Goal: Task Accomplishment & Management: Use online tool/utility

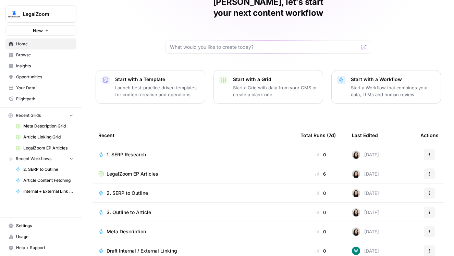
scroll to position [60, 0]
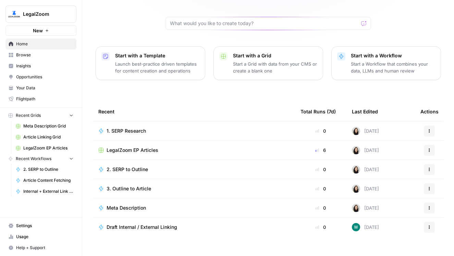
click at [29, 56] on span "Browse" at bounding box center [44, 55] width 57 height 6
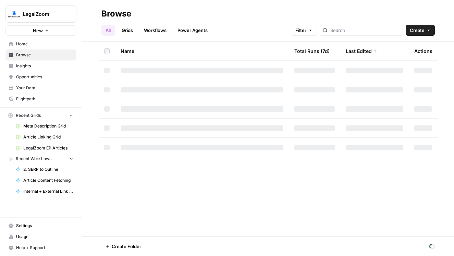
click at [158, 29] on link "Workflows" at bounding box center [155, 30] width 31 height 11
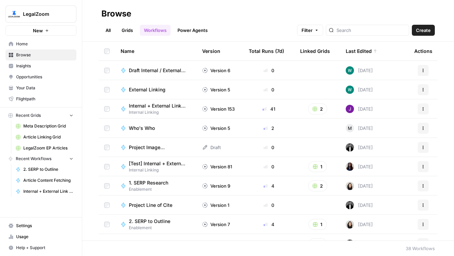
click at [372, 53] on div "Last Edited" at bounding box center [362, 51] width 32 height 19
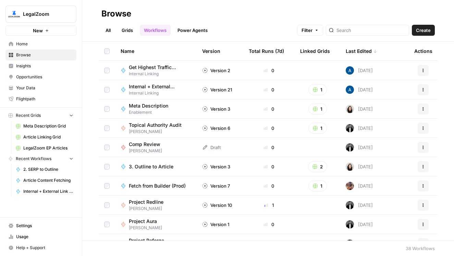
click at [369, 51] on div "Last Edited" at bounding box center [362, 51] width 32 height 19
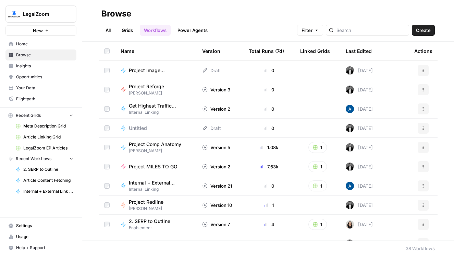
click at [363, 51] on div "Last Edited" at bounding box center [359, 51] width 26 height 19
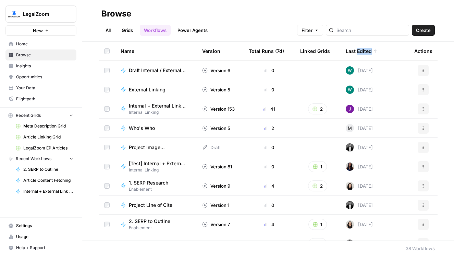
click at [363, 51] on div "Last Edited" at bounding box center [362, 51] width 32 height 19
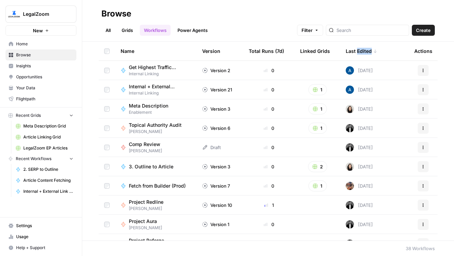
click at [363, 50] on div "Last Edited" at bounding box center [362, 51] width 32 height 19
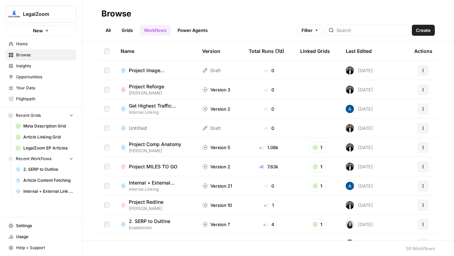
click at [363, 50] on div "Last Edited" at bounding box center [359, 51] width 26 height 19
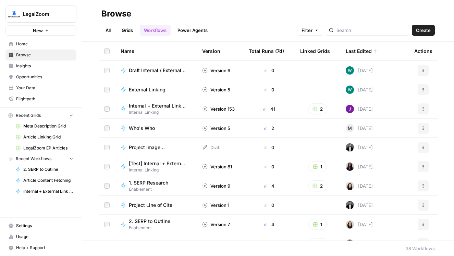
click at [153, 111] on span "Internal Linking" at bounding box center [160, 112] width 62 height 6
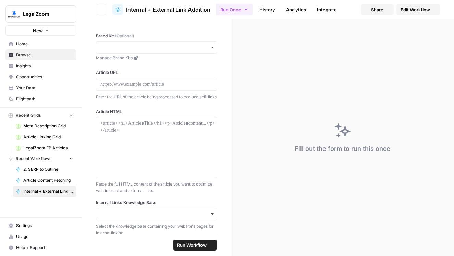
click at [412, 13] on link "Edit Workflow" at bounding box center [419, 9] width 44 height 11
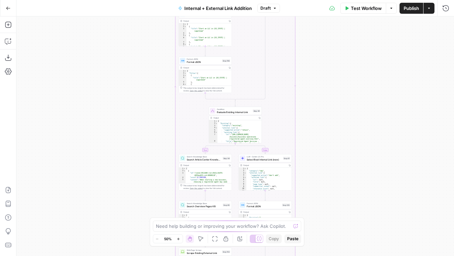
click at [270, 10] on span "Draft" at bounding box center [266, 8] width 10 height 6
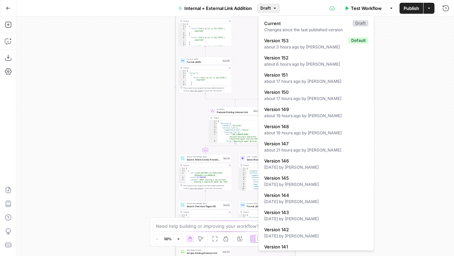
click at [108, 90] on div "true false true false true false Workflow Set Inputs Inputs Run Code · Python G…" at bounding box center [235, 135] width 438 height 239
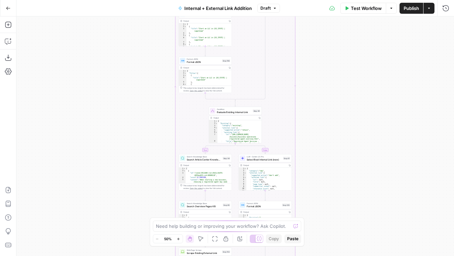
drag, startPoint x: 122, startPoint y: 132, endPoint x: 113, endPoint y: 30, distance: 102.3
click at [114, 30] on div "true false true false true false Workflow Set Inputs Inputs Run Code · Python G…" at bounding box center [235, 135] width 438 height 239
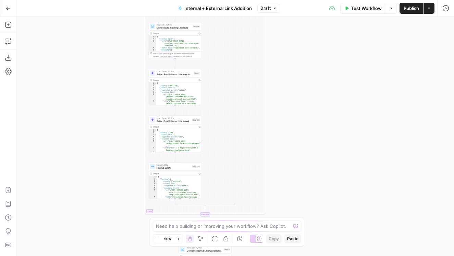
drag, startPoint x: 120, startPoint y: 208, endPoint x: 98, endPoint y: 18, distance: 190.9
click at [98, 18] on div "true false true false true false Workflow Set Inputs Inputs Run Code · Python G…" at bounding box center [235, 135] width 438 height 239
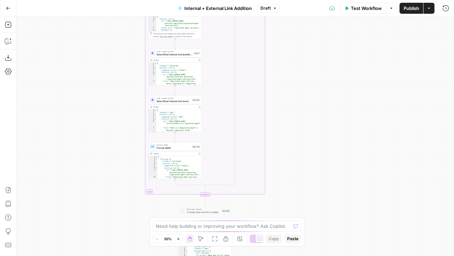
drag, startPoint x: 97, startPoint y: 187, endPoint x: 97, endPoint y: 32, distance: 154.7
click at [97, 32] on div "true false true false true false Workflow Set Inputs Inputs Run Code · Python G…" at bounding box center [235, 135] width 438 height 239
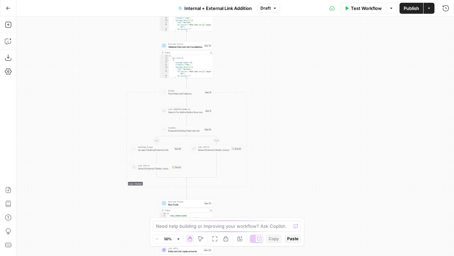
drag, startPoint x: 129, startPoint y: 140, endPoint x: 111, endPoint y: 18, distance: 123.5
click at [111, 18] on div "true false true false true false Workflow Set Inputs Inputs Run Code · Python G…" at bounding box center [235, 135] width 438 height 239
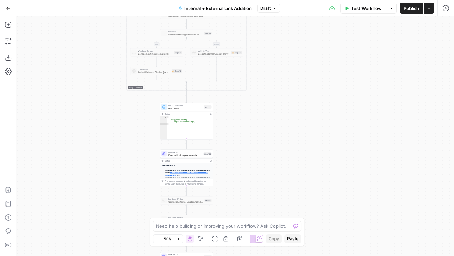
click at [86, 55] on div "true false true false true false Workflow Set Inputs Inputs Run Code · Python G…" at bounding box center [235, 135] width 438 height 239
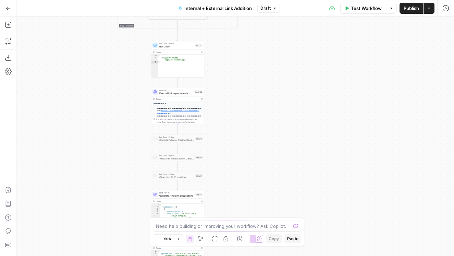
drag, startPoint x: 116, startPoint y: 142, endPoint x: 106, endPoint y: 74, distance: 68.6
click at [106, 74] on div "true false true false true false Workflow Set Inputs Inputs Run Code · Python G…" at bounding box center [235, 135] width 438 height 239
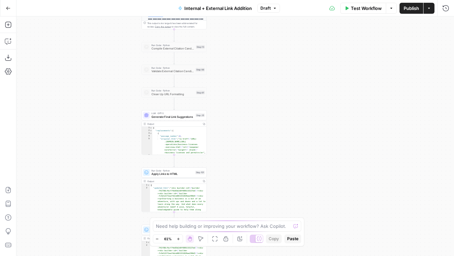
drag, startPoint x: 104, startPoint y: 177, endPoint x: 76, endPoint y: 80, distance: 100.6
click at [76, 80] on div "true false true false true false Workflow Set Inputs Inputs Run Code · Python G…" at bounding box center [235, 135] width 438 height 239
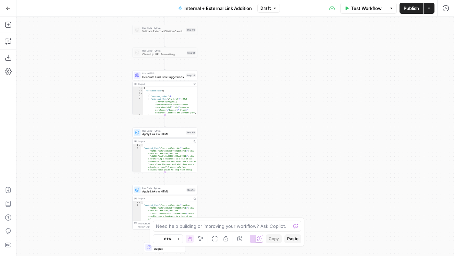
drag, startPoint x: 83, startPoint y: 153, endPoint x: 67, endPoint y: 201, distance: 50.8
click at [67, 201] on div "true false true false true false Workflow Set Inputs Inputs Run Code · Python G…" at bounding box center [235, 135] width 438 height 239
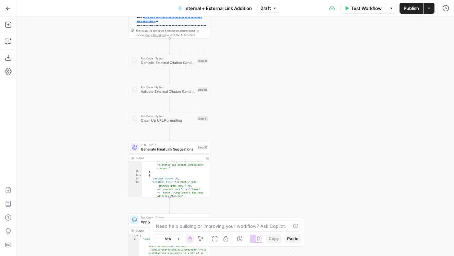
scroll to position [772, 0]
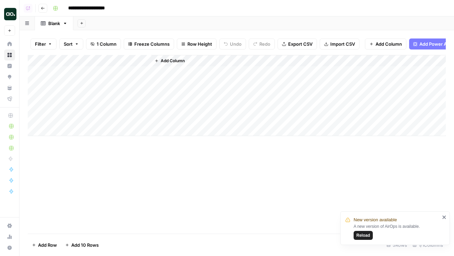
click at [361, 237] on span "Reload" at bounding box center [364, 235] width 14 height 6
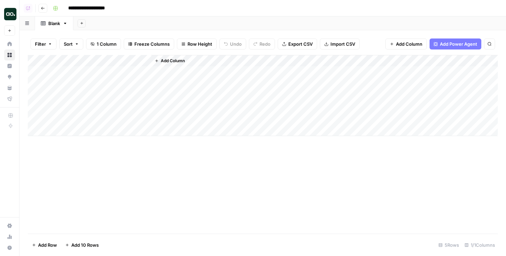
click at [167, 59] on span "Add Column" at bounding box center [173, 61] width 24 height 6
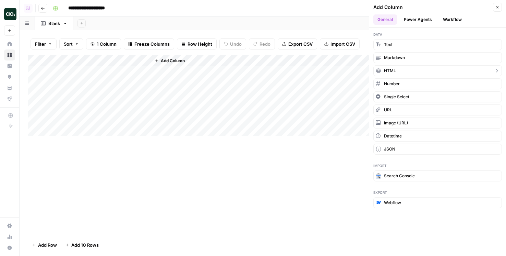
click at [393, 58] on span "Markdown" at bounding box center [394, 58] width 21 height 6
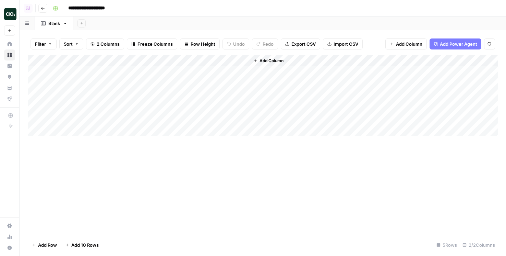
click at [205, 60] on div "Add Column" at bounding box center [263, 95] width 470 height 81
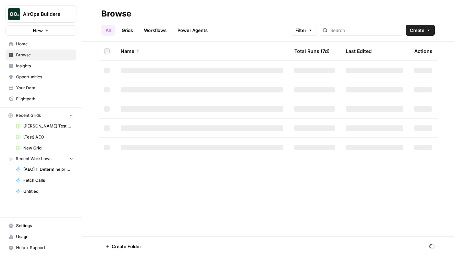
click at [131, 30] on link "Grids" at bounding box center [128, 30] width 20 height 11
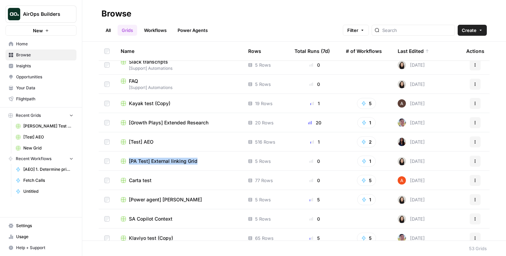
scroll to position [107, 0]
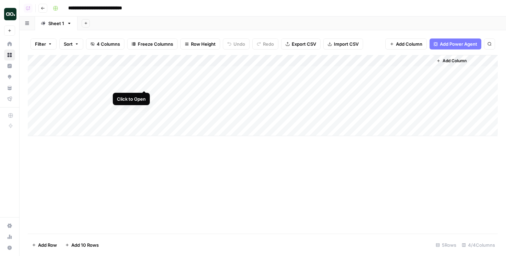
click at [130, 78] on div "Add Column" at bounding box center [263, 95] width 470 height 81
click at [144, 71] on div "Add Column" at bounding box center [263, 95] width 470 height 81
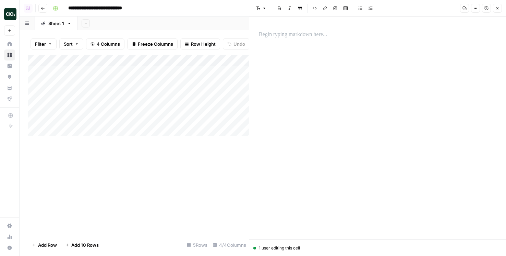
click at [108, 74] on div "Add Column" at bounding box center [138, 95] width 221 height 81
click at [108, 74] on div at bounding box center [101, 72] width 100 height 13
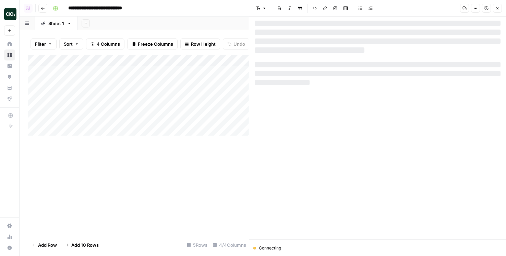
click at [146, 69] on div at bounding box center [101, 72] width 100 height 13
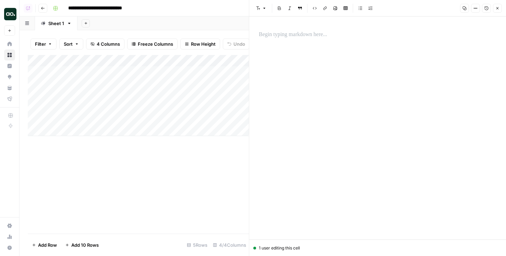
click at [290, 62] on div at bounding box center [378, 127] width 246 height 223
click at [275, 32] on p at bounding box center [378, 34] width 238 height 9
click at [498, 11] on button "Close" at bounding box center [497, 8] width 9 height 9
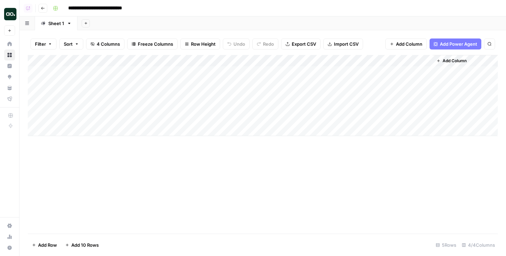
click at [95, 61] on div "Add Column" at bounding box center [263, 95] width 470 height 81
click at [119, 185] on div "Add Column" at bounding box center [263, 144] width 470 height 178
click at [134, 56] on div "Add Column" at bounding box center [263, 95] width 470 height 81
click at [196, 59] on div "Add Column" at bounding box center [263, 95] width 470 height 81
click at [101, 59] on div "Add Column" at bounding box center [263, 95] width 470 height 81
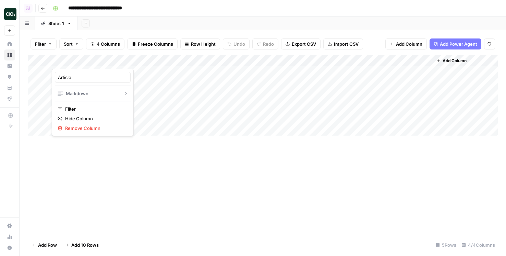
click at [142, 73] on div "Add Column" at bounding box center [263, 95] width 470 height 81
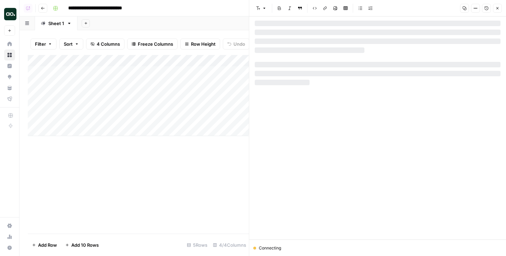
click at [368, 81] on div at bounding box center [378, 130] width 246 height 218
click at [351, 63] on div at bounding box center [378, 127] width 246 height 223
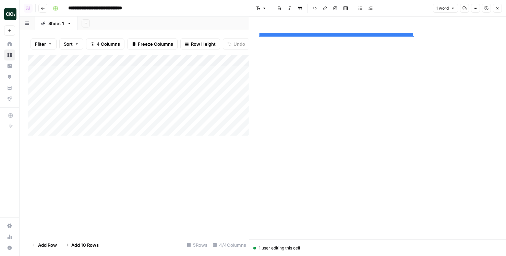
click at [369, 76] on div "**********" at bounding box center [378, 127] width 246 height 223
click at [401, 68] on div "**********" at bounding box center [378, 127] width 246 height 223
click at [465, 43] on div "**********" at bounding box center [378, 127] width 246 height 223
click at [451, 28] on div "**********" at bounding box center [378, 34] width 246 height 14
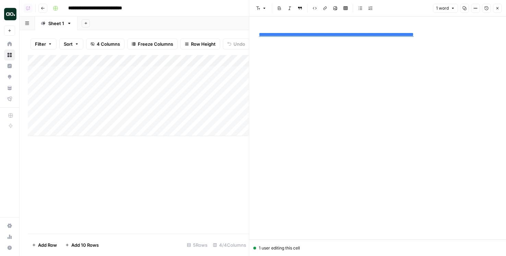
click at [451, 34] on p "**********" at bounding box center [378, 34] width 238 height 9
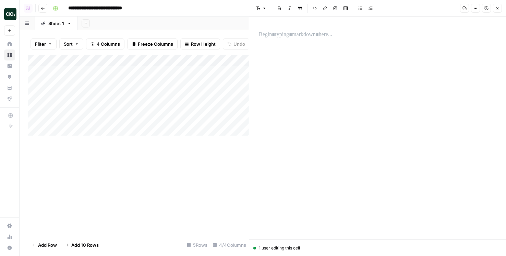
click at [495, 9] on button "Close" at bounding box center [497, 8] width 9 height 9
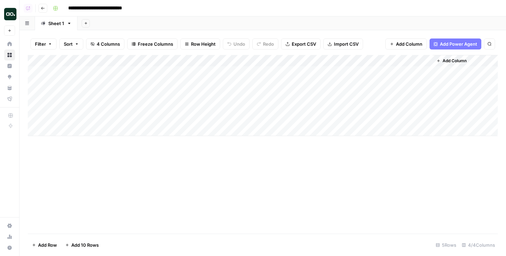
click at [124, 57] on div "Add Column" at bounding box center [263, 95] width 470 height 81
click at [177, 19] on div "Add Sheet" at bounding box center [292, 23] width 429 height 14
click at [144, 73] on div "Add Column" at bounding box center [263, 95] width 470 height 81
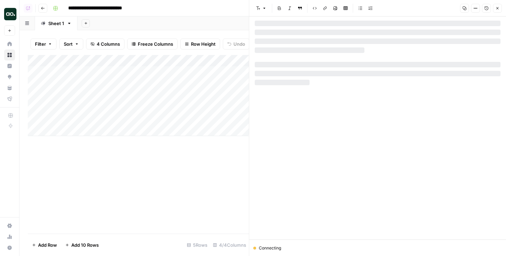
click at [124, 57] on div "Add Column" at bounding box center [138, 95] width 221 height 81
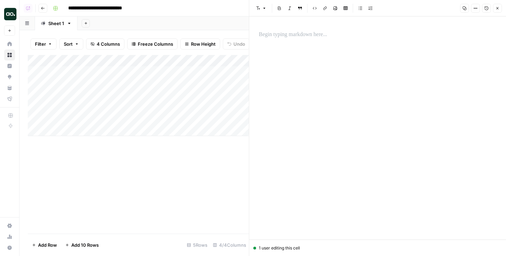
click at [361, 68] on div at bounding box center [378, 127] width 246 height 223
click at [311, 34] on p at bounding box center [378, 34] width 238 height 9
click at [496, 9] on icon "button" at bounding box center [498, 8] width 4 height 4
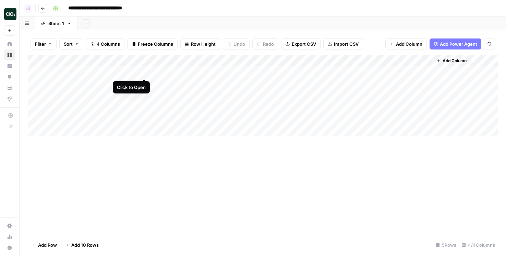
click at [135, 61] on div "Add Column" at bounding box center [263, 95] width 470 height 81
click at [386, 60] on div "Add Column" at bounding box center [263, 95] width 470 height 81
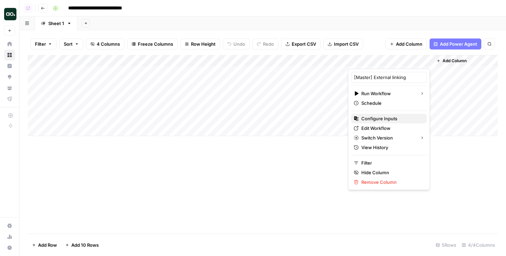
click at [368, 119] on span "Configure Inputs" at bounding box center [392, 118] width 60 height 7
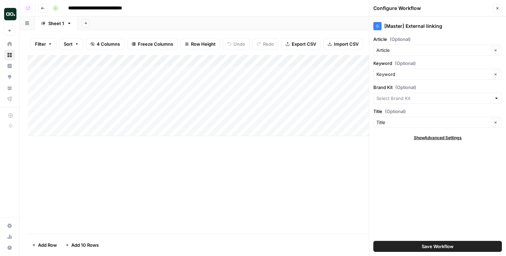
click at [120, 63] on div "Add Column" at bounding box center [263, 95] width 470 height 81
click at [96, 130] on span "Remove Column" at bounding box center [95, 128] width 60 height 7
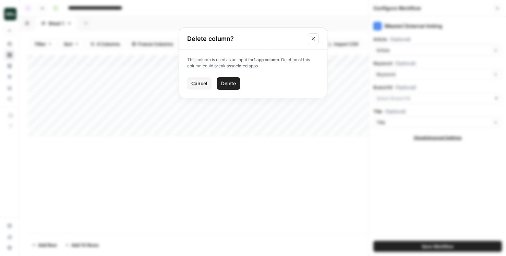
click at [228, 82] on span "Delete" at bounding box center [228, 83] width 15 height 7
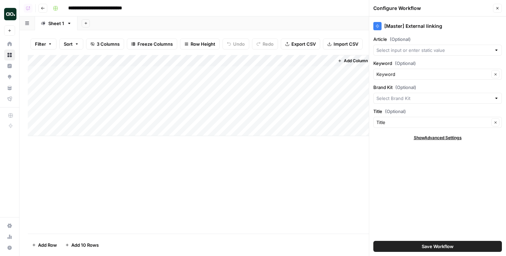
click at [499, 1] on header "Configure Workflow Close" at bounding box center [437, 8] width 137 height 16
click at [497, 8] on icon "button" at bounding box center [498, 8] width 4 height 4
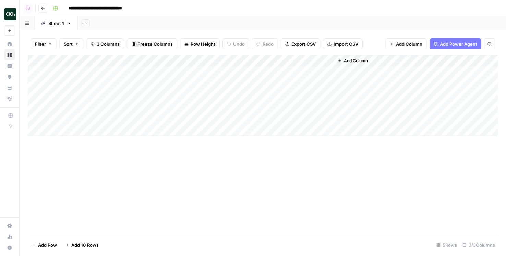
click at [347, 56] on button "Add Column" at bounding box center [353, 60] width 36 height 9
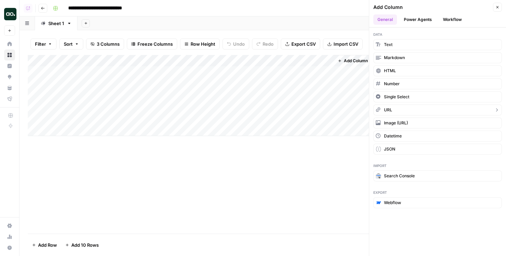
click at [384, 107] on span "URL" at bounding box center [388, 110] width 8 height 6
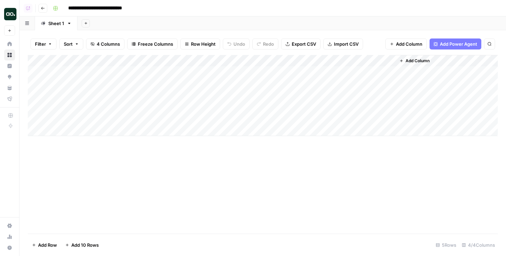
drag, startPoint x: 357, startPoint y: 62, endPoint x: 100, endPoint y: 62, distance: 256.9
click at [100, 62] on div "Add Column" at bounding box center [263, 95] width 470 height 81
click at [100, 69] on div "Add Column" at bounding box center [263, 95] width 470 height 81
type input "**********"
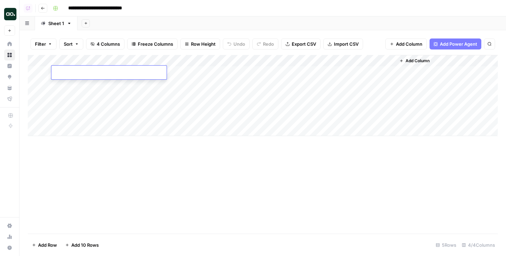
click at [77, 68] on div at bounding box center [108, 74] width 115 height 12
click at [78, 71] on input at bounding box center [109, 74] width 110 height 8
paste input "**********"
type input "**********"
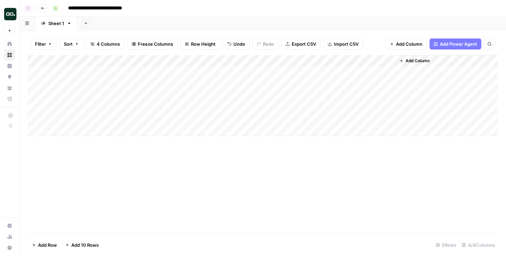
click at [80, 59] on div "Add Column" at bounding box center [263, 95] width 470 height 81
click at [87, 73] on div "New Column" at bounding box center [93, 77] width 76 height 11
type input "URL"
click at [135, 144] on div "Add Column" at bounding box center [263, 144] width 470 height 178
click at [346, 58] on div "Add Column" at bounding box center [263, 95] width 470 height 81
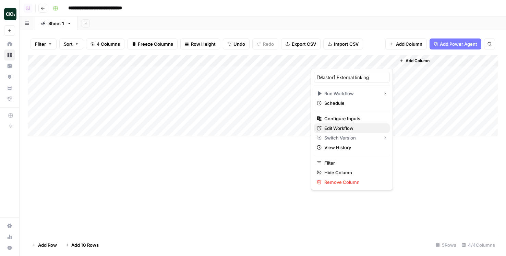
click at [346, 124] on link "Edit Workflow" at bounding box center [352, 128] width 76 height 10
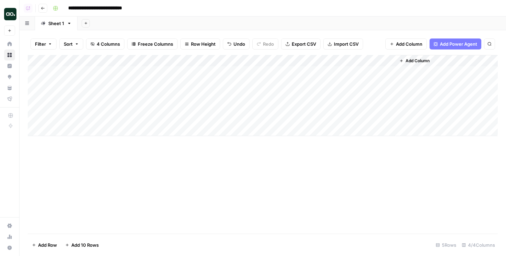
click at [327, 58] on div "Add Column" at bounding box center [263, 95] width 470 height 81
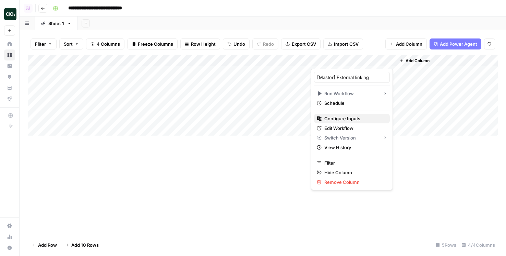
click at [332, 116] on span "Configure Inputs" at bounding box center [354, 118] width 60 height 7
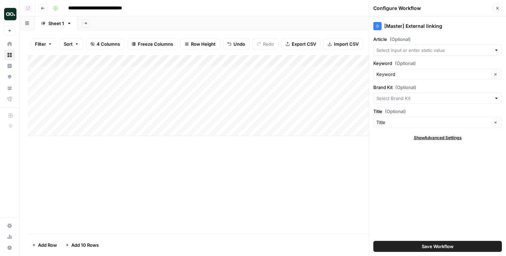
click at [388, 57] on div "[Master] External linking Article (Optional) Keyword (Optional) Keyword Clear B…" at bounding box center [437, 135] width 137 height 239
click at [388, 49] on input "Article (Optional)" at bounding box center [434, 50] width 115 height 7
click at [386, 74] on span "URL" at bounding box center [436, 75] width 114 height 7
type input "URL"
click at [412, 248] on button "Save Workflow" at bounding box center [438, 245] width 129 height 11
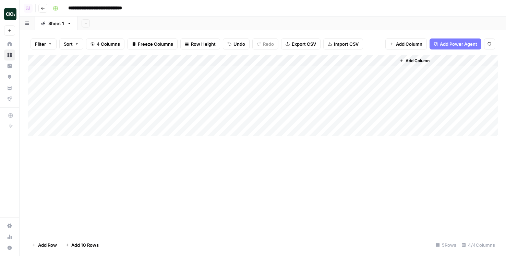
click at [342, 63] on div "Add Column" at bounding box center [263, 95] width 470 height 81
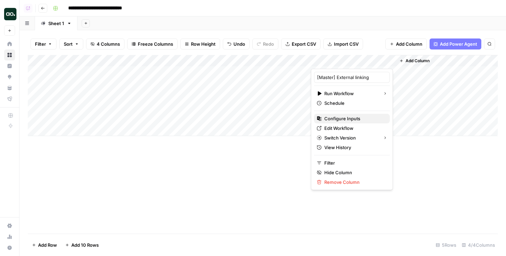
click at [338, 116] on span "Configure Inputs" at bounding box center [354, 118] width 60 height 7
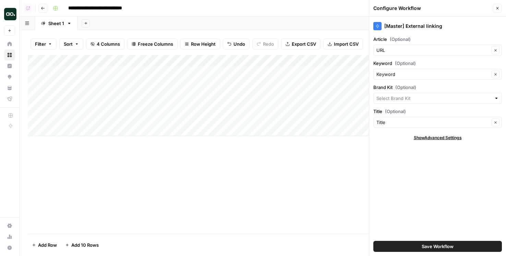
click at [403, 252] on div "Save Workflow" at bounding box center [438, 245] width 129 height 19
click at [403, 247] on button "Save Workflow" at bounding box center [438, 245] width 129 height 11
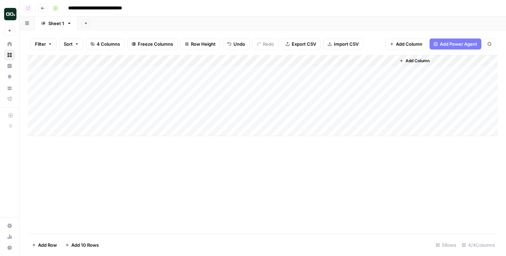
click at [352, 72] on div "Add Column" at bounding box center [263, 95] width 470 height 81
click at [344, 59] on div "Add Column" at bounding box center [263, 95] width 470 height 81
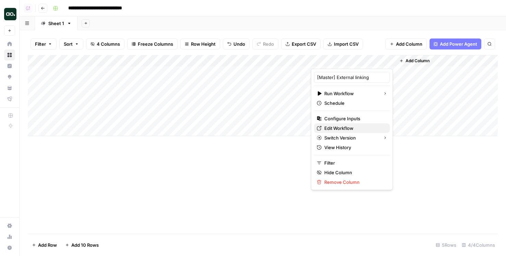
click at [336, 127] on span "Edit Workflow" at bounding box center [354, 128] width 60 height 7
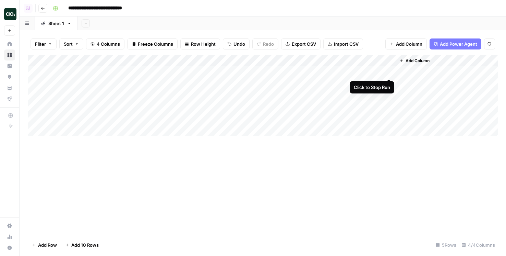
click at [388, 71] on div "Add Column" at bounding box center [263, 95] width 470 height 81
click at [108, 72] on div "Add Column" at bounding box center [263, 95] width 470 height 81
click at [98, 60] on div "Add Column" at bounding box center [263, 95] width 470 height 81
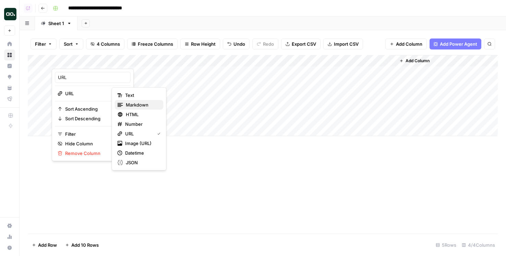
click at [142, 104] on span "Markdown" at bounding box center [142, 104] width 32 height 7
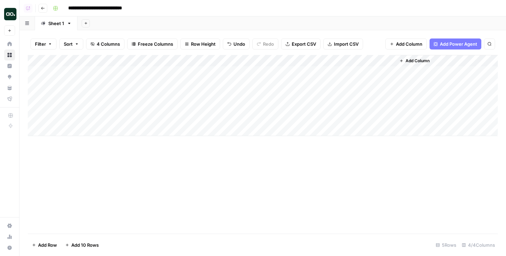
click at [99, 59] on div "Add Column" at bounding box center [263, 95] width 470 height 81
click at [129, 140] on div "Add Column" at bounding box center [263, 144] width 470 height 178
click at [87, 52] on div "Filter Sort 4 Columns Freeze Columns Row Height Undo Redo Export CSV Import CSV…" at bounding box center [263, 44] width 470 height 22
click at [88, 60] on div "Add Column" at bounding box center [263, 95] width 470 height 81
click at [102, 161] on div "Add Column" at bounding box center [263, 144] width 470 height 178
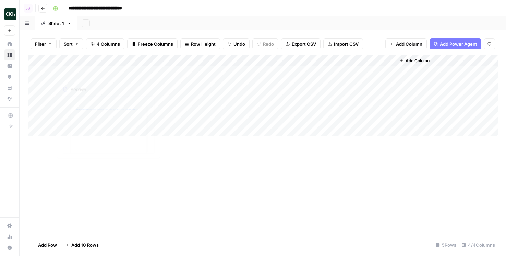
click at [95, 56] on div "Add Column" at bounding box center [263, 95] width 470 height 81
click at [192, 22] on div "Add Sheet" at bounding box center [292, 23] width 429 height 14
click at [86, 63] on div "Add Column" at bounding box center [263, 95] width 470 height 81
click at [78, 72] on div "URL" at bounding box center [93, 77] width 76 height 11
click at [81, 92] on div "Add Column" at bounding box center [263, 95] width 470 height 81
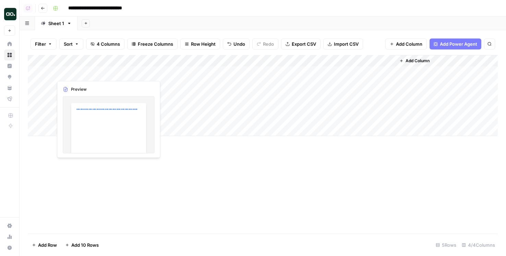
click at [83, 69] on div "Add Column" at bounding box center [263, 95] width 470 height 81
click at [82, 62] on div "Add Column" at bounding box center [263, 95] width 470 height 81
click at [82, 62] on div at bounding box center [83, 62] width 62 height 14
click at [82, 75] on input "URL" at bounding box center [93, 77] width 70 height 7
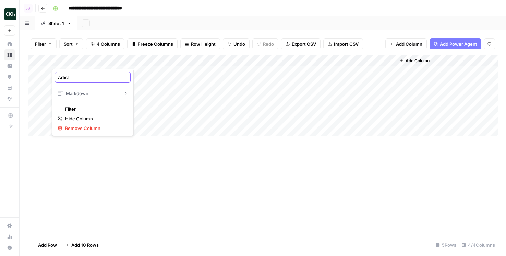
type input "Article"
click at [108, 71] on div "Add Column" at bounding box center [263, 95] width 470 height 81
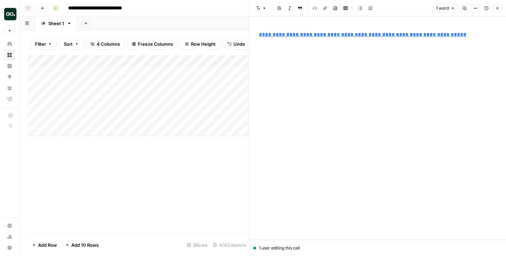
click at [348, 56] on div "**********" at bounding box center [378, 127] width 246 height 223
click at [456, 38] on p "**********" at bounding box center [378, 34] width 238 height 9
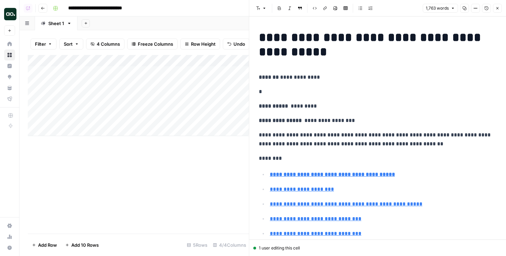
scroll to position [1894, 0]
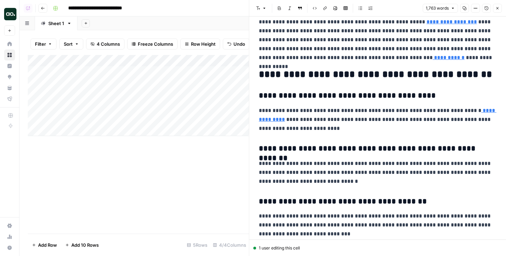
click at [496, 8] on icon "button" at bounding box center [498, 8] width 4 height 4
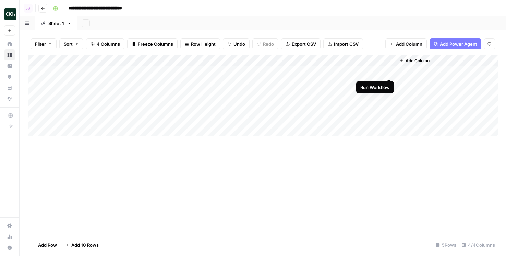
click at [390, 72] on div "Add Column" at bounding box center [263, 95] width 470 height 81
click at [112, 86] on div "Add Column" at bounding box center [263, 95] width 470 height 81
click at [104, 83] on div "Add Column" at bounding box center [263, 95] width 470 height 81
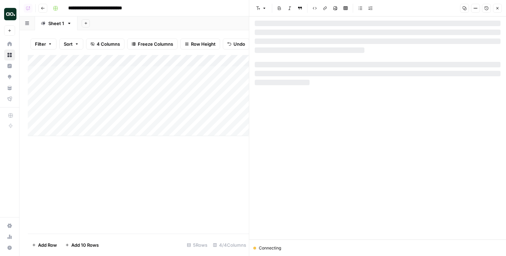
click at [361, 93] on div at bounding box center [378, 130] width 246 height 218
click at [291, 32] on div at bounding box center [378, 31] width 246 height 5
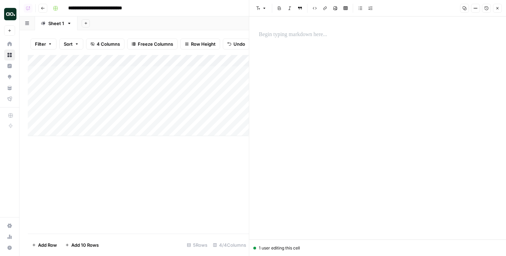
click at [291, 32] on p at bounding box center [378, 34] width 238 height 9
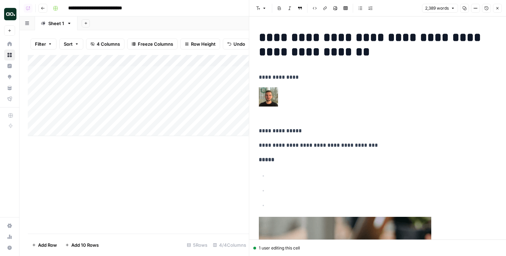
scroll to position [3244, 0]
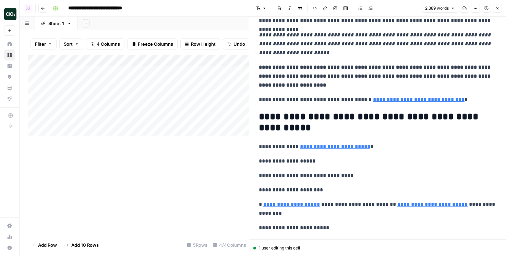
drag, startPoint x: 497, startPoint y: 9, endPoint x: 454, endPoint y: 88, distance: 90.2
click at [492, 16] on body "**********" at bounding box center [253, 128] width 506 height 256
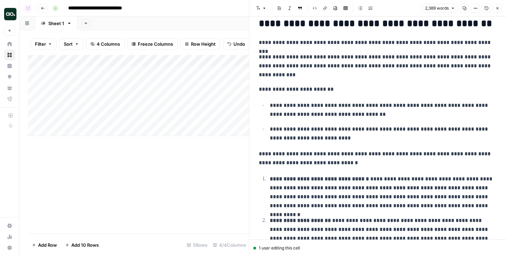
scroll to position [936, 0]
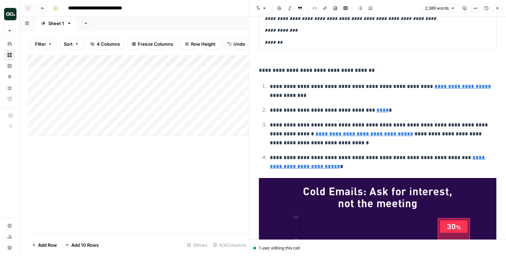
click at [497, 8] on icon "button" at bounding box center [498, 8] width 4 height 4
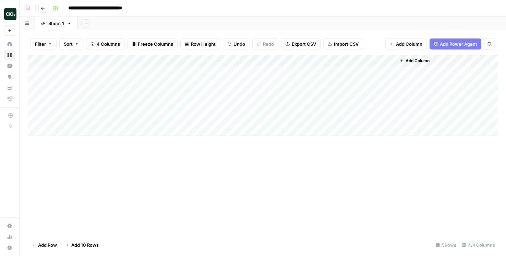
click at [362, 85] on div "Add Column" at bounding box center [263, 95] width 470 height 81
drag, startPoint x: 310, startPoint y: 62, endPoint x: 265, endPoint y: 62, distance: 44.9
click at [265, 62] on div "Add Column" at bounding box center [263, 95] width 470 height 81
click at [403, 71] on div "Add Column" at bounding box center [263, 95] width 470 height 81
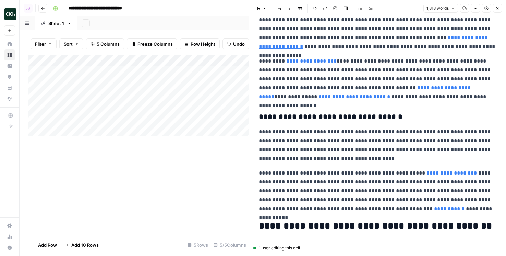
scroll to position [1829, 0]
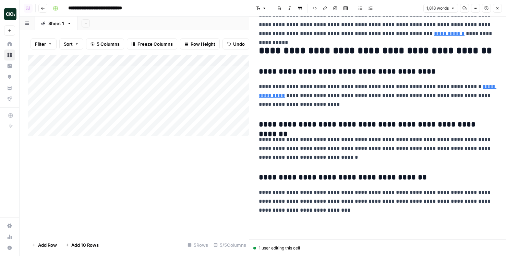
click at [495, 10] on button "Close" at bounding box center [497, 8] width 9 height 9
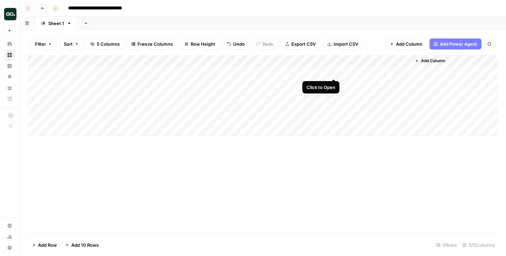
click at [335, 70] on div "Add Column" at bounding box center [263, 95] width 470 height 81
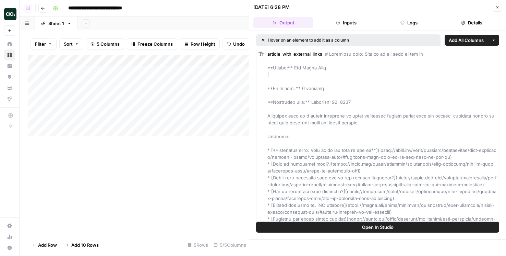
click at [401, 23] on icon "button" at bounding box center [403, 23] width 4 height 4
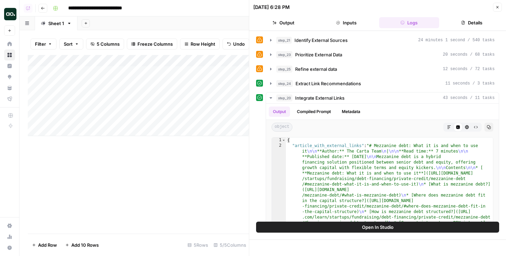
click at [318, 83] on span "Extract Link Recommendations" at bounding box center [329, 83] width 66 height 7
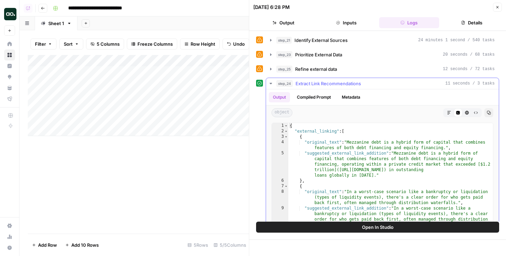
click at [318, 83] on span "Extract Link Recommendations" at bounding box center [329, 83] width 66 height 7
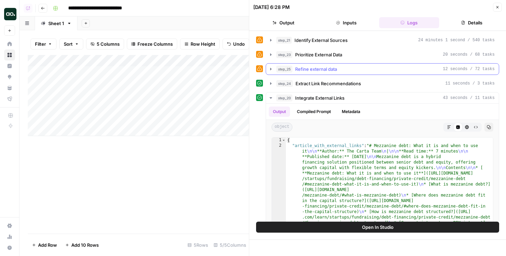
click at [311, 67] on span "Refine external data" at bounding box center [316, 69] width 42 height 7
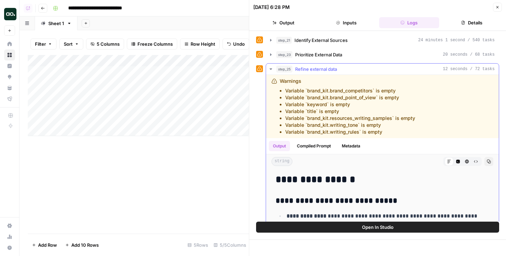
click at [311, 67] on span "Refine external data" at bounding box center [316, 69] width 42 height 7
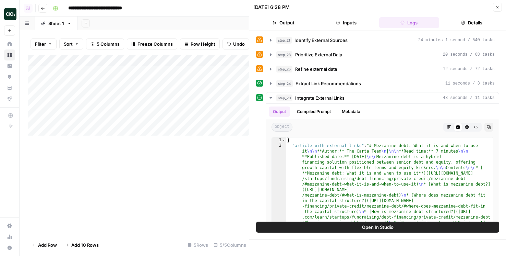
click at [108, 69] on div "Add Column" at bounding box center [138, 95] width 221 height 81
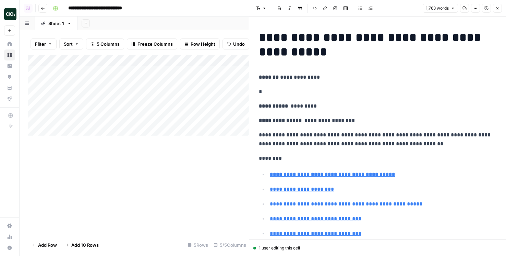
click at [499, 7] on icon "button" at bounding box center [498, 8] width 4 height 4
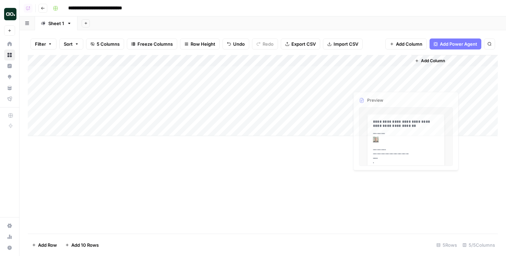
click at [402, 70] on div "Add Column" at bounding box center [263, 95] width 470 height 81
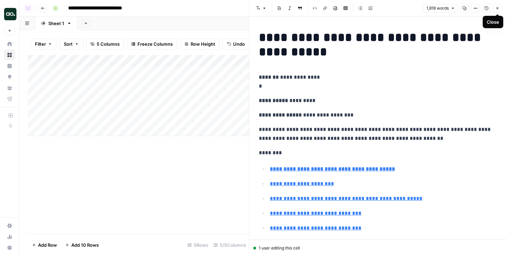
click at [498, 11] on button "Close" at bounding box center [497, 8] width 9 height 9
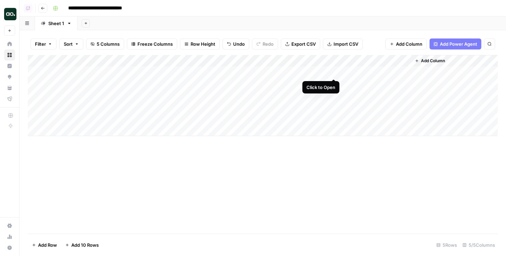
click at [332, 72] on div "Add Column" at bounding box center [263, 95] width 470 height 81
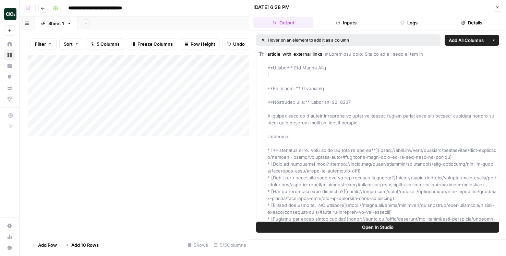
click at [418, 25] on button "Logs" at bounding box center [409, 22] width 60 height 11
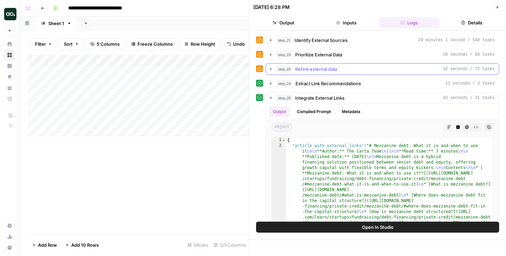
click at [330, 67] on span "Refine external data" at bounding box center [316, 69] width 42 height 7
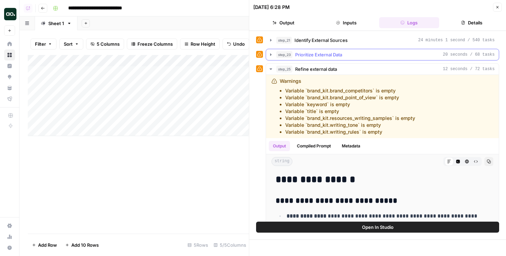
click at [328, 57] on span "Prioritize External Data" at bounding box center [318, 54] width 47 height 7
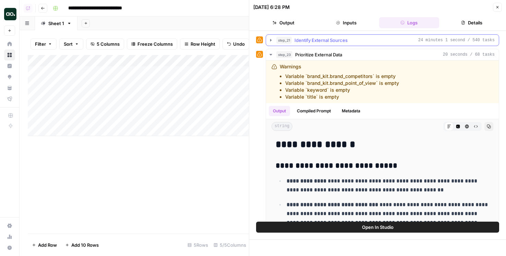
click at [328, 41] on span "Identify External Sources" at bounding box center [321, 40] width 53 height 7
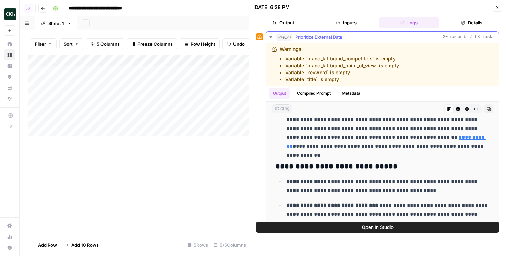
scroll to position [222, 0]
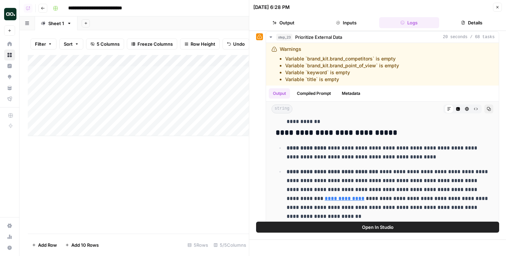
click at [496, 3] on button "Close" at bounding box center [497, 7] width 9 height 9
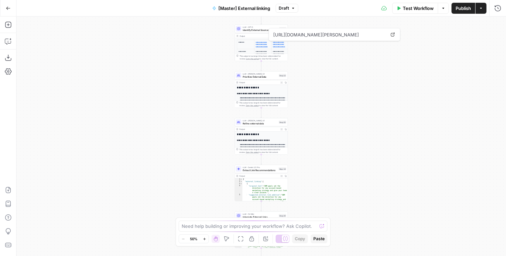
click at [303, 138] on body "**********" at bounding box center [253, 128] width 506 height 256
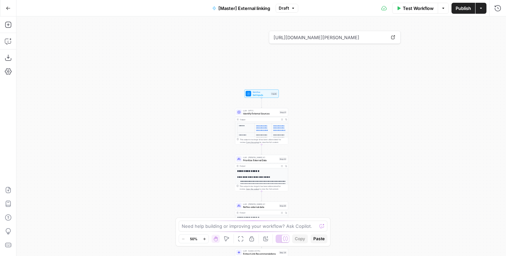
drag, startPoint x: 307, startPoint y: 81, endPoint x: 307, endPoint y: 172, distance: 90.9
click at [307, 170] on div "**********" at bounding box center [261, 135] width 490 height 239
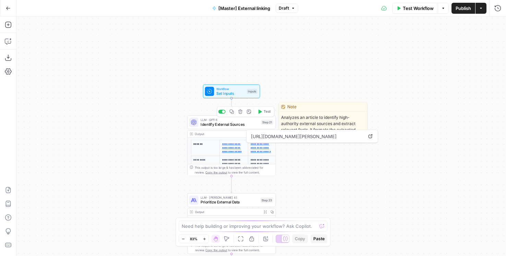
click at [242, 125] on span "Identify External Sources" at bounding box center [230, 124] width 58 height 6
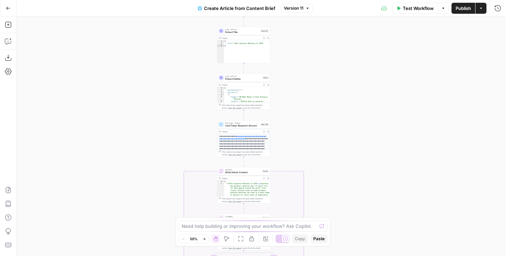
drag, startPoint x: 350, startPoint y: 47, endPoint x: 329, endPoint y: 138, distance: 93.1
click at [330, 138] on div "true false true false true false Workflow Set Inputs Inputs Condition Is Primar…" at bounding box center [261, 135] width 490 height 239
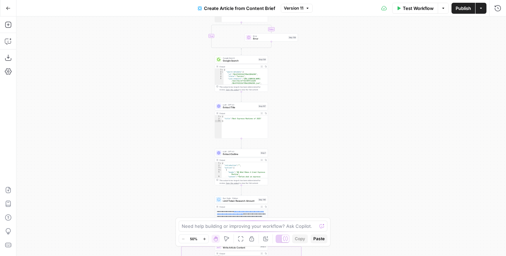
drag, startPoint x: 319, startPoint y: 91, endPoint x: 319, endPoint y: 156, distance: 65.5
click at [319, 156] on div "true false true false true false Workflow Set Inputs Inputs Condition Is Primar…" at bounding box center [261, 135] width 490 height 239
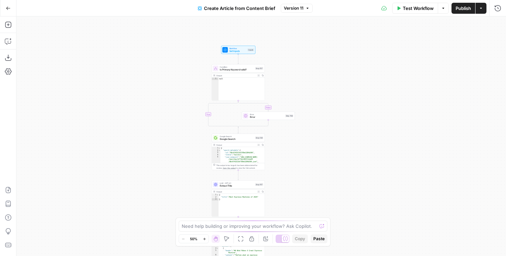
drag, startPoint x: 321, startPoint y: 109, endPoint x: 318, endPoint y: 187, distance: 78.3
click at [318, 187] on div "true false true false true false Workflow Set Inputs Inputs Condition Is Primar…" at bounding box center [261, 135] width 490 height 239
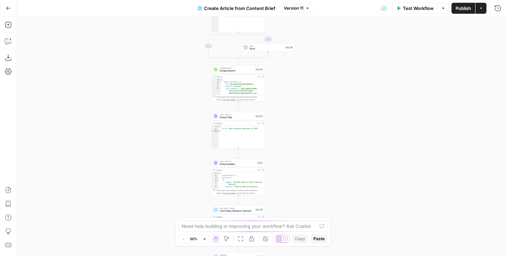
drag, startPoint x: 318, startPoint y: 187, endPoint x: 318, endPoint y: 113, distance: 74.1
click at [318, 113] on div "true false true false true false Workflow Set Inputs Inputs Condition Is Primar…" at bounding box center [261, 135] width 490 height 239
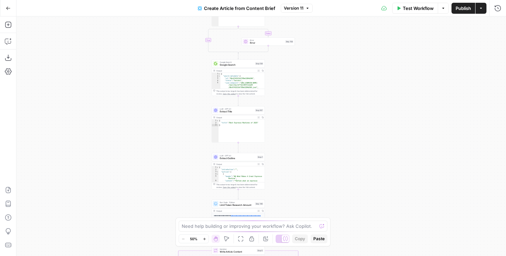
click at [294, 7] on span "Version 11" at bounding box center [294, 8] width 20 height 6
click at [157, 77] on div "true false true false true false Workflow Set Inputs Inputs Condition Is Primar…" at bounding box center [261, 135] width 490 height 239
drag, startPoint x: 157, startPoint y: 77, endPoint x: 124, endPoint y: 184, distance: 112.1
click at [124, 184] on div "true false true false true false Workflow Set Inputs Inputs Condition Is Primar…" at bounding box center [261, 135] width 490 height 239
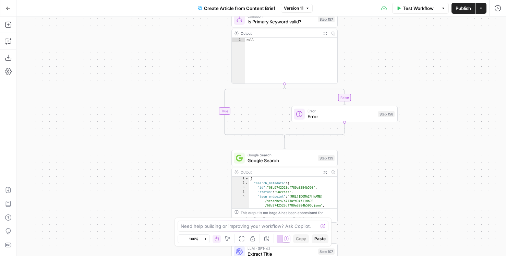
drag, startPoint x: 202, startPoint y: 53, endPoint x: 140, endPoint y: 126, distance: 96.3
click at [140, 126] on div "true false true false true false Workflow Set Inputs Inputs Condition Is Primar…" at bounding box center [261, 135] width 490 height 239
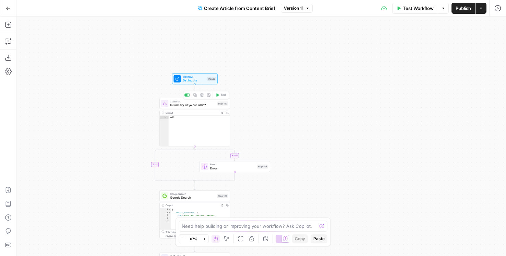
click at [203, 105] on span "Is Primary Keyword valid?" at bounding box center [192, 105] width 45 height 4
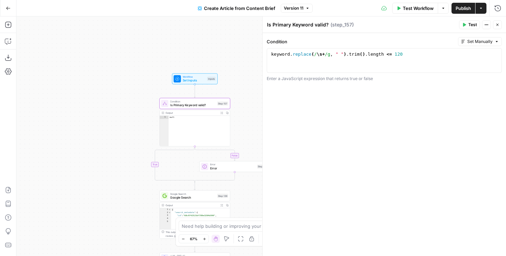
drag, startPoint x: 104, startPoint y: 129, endPoint x: 114, endPoint y: 106, distance: 24.9
click at [114, 106] on div "false true false false true true Workflow Set Inputs Inputs Condition Is Primar…" at bounding box center [261, 135] width 490 height 239
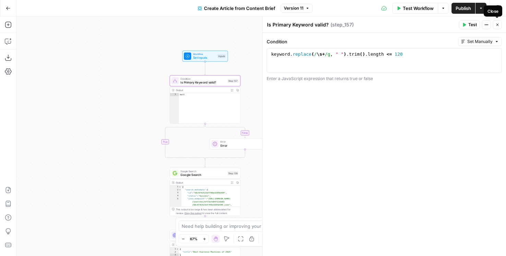
click at [496, 24] on icon "button" at bounding box center [498, 25] width 4 height 4
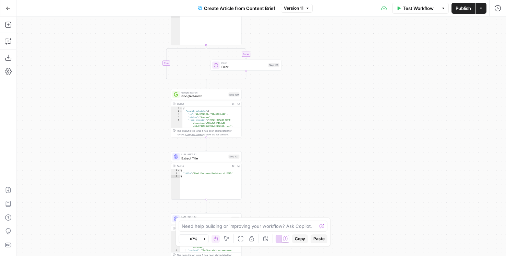
drag, startPoint x: 343, startPoint y: 110, endPoint x: 344, endPoint y: 91, distance: 19.2
click at [344, 91] on div "false true false false true true Workflow Set Inputs Inputs Condition Is Primar…" at bounding box center [261, 135] width 490 height 239
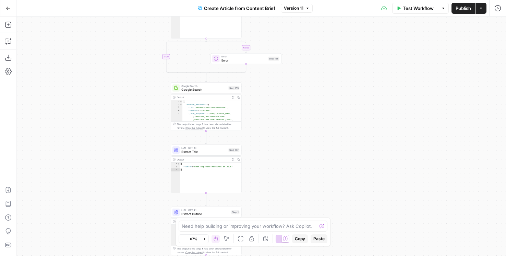
drag, startPoint x: 314, startPoint y: 160, endPoint x: 314, endPoint y: 51, distance: 109.1
click at [314, 51] on div "false true false false true true Workflow Set Inputs Inputs Condition Is Primar…" at bounding box center [261, 135] width 490 height 239
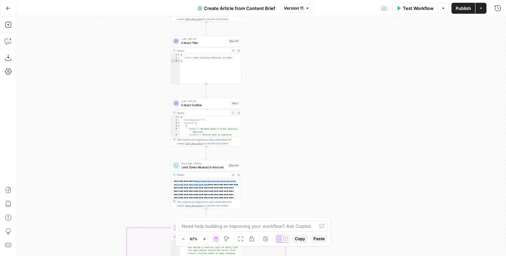
drag, startPoint x: 299, startPoint y: 129, endPoint x: 299, endPoint y: 42, distance: 86.8
click at [299, 42] on div "false true false false true true Workflow Set Inputs Inputs Condition Is Primar…" at bounding box center [261, 135] width 490 height 239
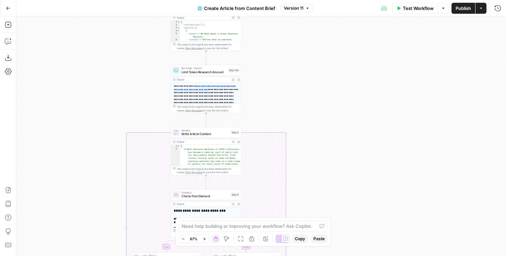
drag, startPoint x: 313, startPoint y: 86, endPoint x: 313, endPoint y: 11, distance: 75.1
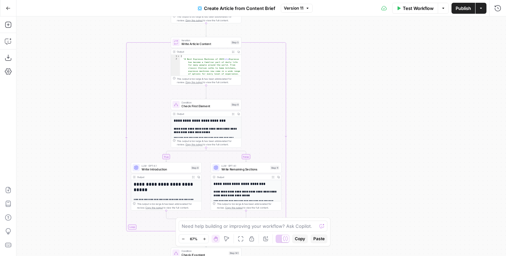
click at [313, 11] on div "Go Back Create Article from Content Brief Version 11 Test Workflow Options Publ…" at bounding box center [253, 128] width 506 height 256
drag, startPoint x: 299, startPoint y: 36, endPoint x: 299, endPoint y: 194, distance: 157.8
click at [299, 193] on div "false true false false true true Workflow Set Inputs Inputs Condition Is Primar…" at bounding box center [261, 135] width 490 height 239
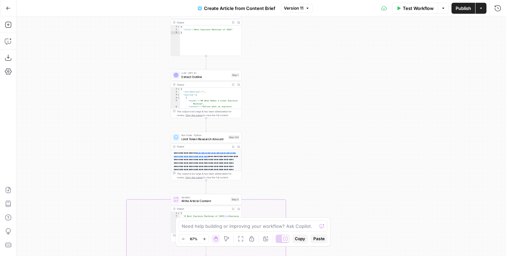
drag, startPoint x: 299, startPoint y: 73, endPoint x: 299, endPoint y: 195, distance: 122.5
click at [299, 195] on div "false true false false true true Workflow Set Inputs Inputs Condition Is Primar…" at bounding box center [261, 135] width 490 height 239
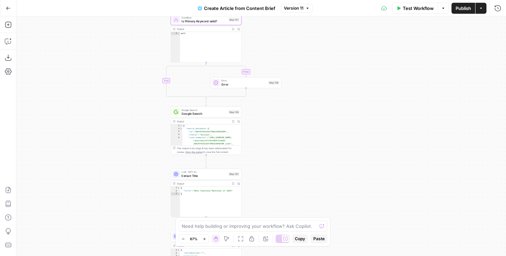
drag, startPoint x: 306, startPoint y: 76, endPoint x: 306, endPoint y: 174, distance: 98.1
click at [306, 175] on div "false true false false true true Workflow Set Inputs Inputs Condition Is Primar…" at bounding box center [261, 135] width 490 height 239
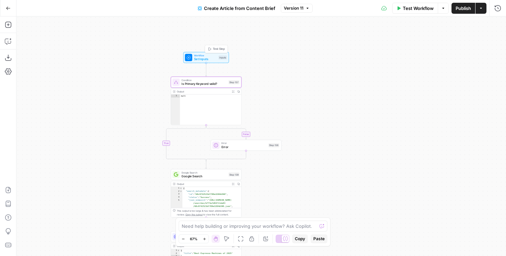
drag, startPoint x: 306, startPoint y: 75, endPoint x: 306, endPoint y: 17, distance: 58.0
click at [306, 19] on div "false true false false true true Workflow Set Inputs Inputs Test Step Condition…" at bounding box center [261, 135] width 490 height 239
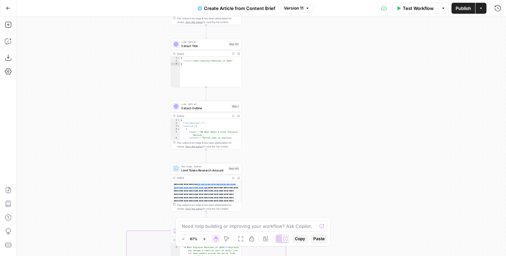
drag, startPoint x: 307, startPoint y: 137, endPoint x: 307, endPoint y: 76, distance: 60.7
click at [307, 76] on div "false true false false true true Workflow Set Inputs Inputs Condition Is Primar…" at bounding box center [261, 135] width 490 height 239
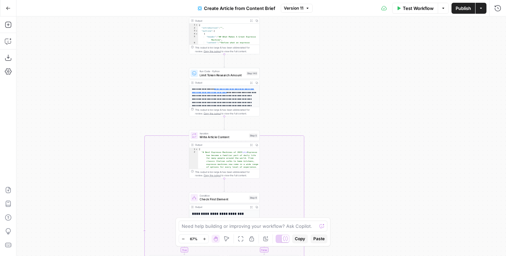
drag, startPoint x: 303, startPoint y: 189, endPoint x: 321, endPoint y: 107, distance: 84.0
click at [321, 107] on div "false true false false true true Workflow Set Inputs Inputs Condition Is Primar…" at bounding box center [261, 135] width 490 height 239
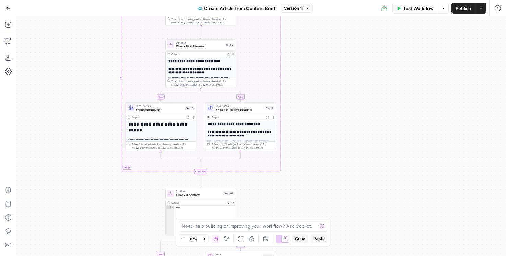
drag, startPoint x: 322, startPoint y: 108, endPoint x: 298, endPoint y: -44, distance: 154.5
click at [298, 0] on html "AirOps Administrative New Home Browse Insights Opportunities Your Data Flightpa…" at bounding box center [253, 128] width 506 height 256
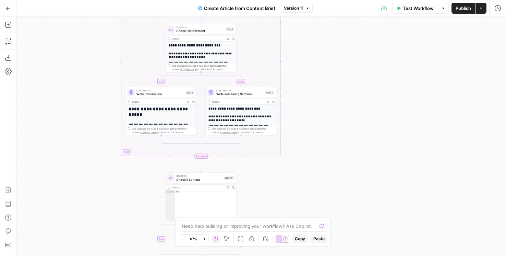
drag, startPoint x: 303, startPoint y: 102, endPoint x: 305, endPoint y: 74, distance: 27.9
click at [305, 74] on div "false true false false true true Workflow Set Inputs Inputs Condition Is Primar…" at bounding box center [261, 135] width 490 height 239
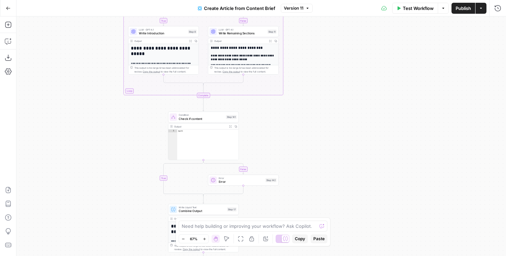
drag, startPoint x: 310, startPoint y: 126, endPoint x: 312, endPoint y: 42, distance: 84.4
click at [313, 42] on div "false true false false true true Workflow Set Inputs Inputs Condition Is Primar…" at bounding box center [261, 135] width 490 height 239
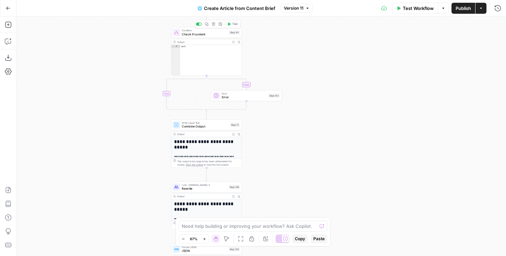
click at [208, 35] on span "Check if content" at bounding box center [204, 34] width 45 height 4
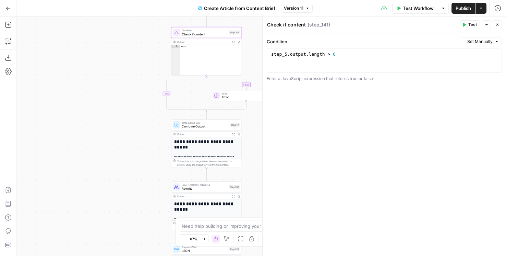
click at [497, 25] on icon "button" at bounding box center [498, 25] width 2 height 2
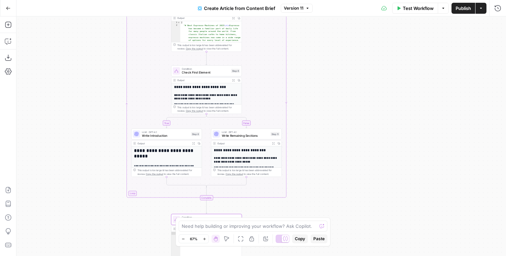
drag, startPoint x: 320, startPoint y: 52, endPoint x: 320, endPoint y: 245, distance: 192.8
click at [320, 245] on body "AirOps Administrative New Home Browse Insights Opportunities Your Data Flightpa…" at bounding box center [253, 128] width 506 height 256
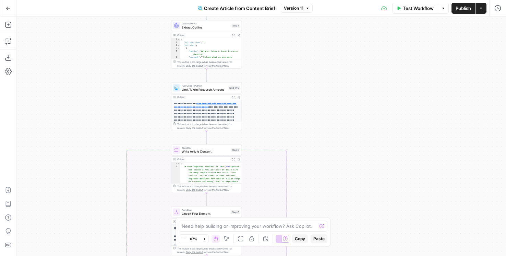
drag, startPoint x: 331, startPoint y: 184, endPoint x: 328, endPoint y: -26, distance: 209.3
click at [328, 0] on html "AirOps Administrative New Home Browse Insights Opportunities Your Data Flightpa…" at bounding box center [253, 128] width 506 height 256
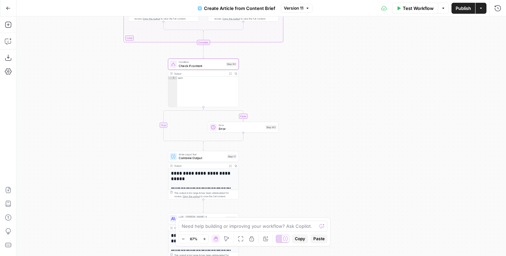
drag, startPoint x: 308, startPoint y: 124, endPoint x: 308, endPoint y: 71, distance: 53.2
click at [308, 71] on div "false true false false true true Workflow Set Inputs Inputs Condition Is Primar…" at bounding box center [261, 135] width 490 height 239
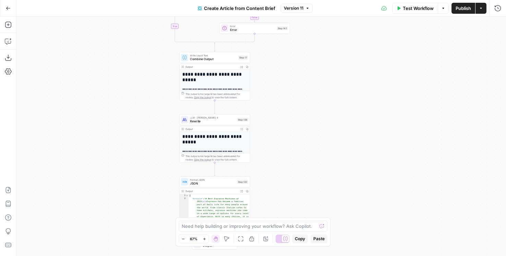
drag, startPoint x: 288, startPoint y: 109, endPoint x: 299, endPoint y: 10, distance: 99.4
click at [299, 10] on div "Go Back Create Article from Content Brief Version 11 Test Workflow Options Publ…" at bounding box center [253, 128] width 506 height 256
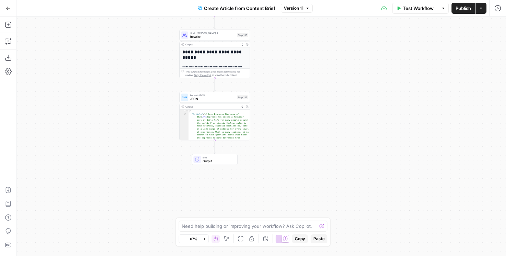
drag, startPoint x: 297, startPoint y: 133, endPoint x: 297, endPoint y: 52, distance: 80.6
click at [297, 52] on div "false true false false true true Workflow Set Inputs Inputs Condition Is Primar…" at bounding box center [261, 135] width 490 height 239
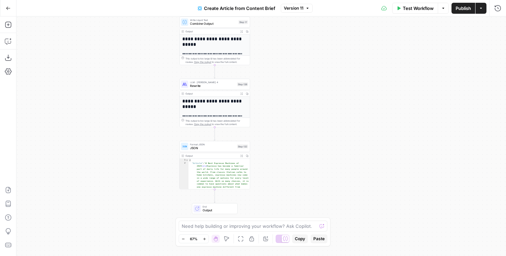
drag, startPoint x: 297, startPoint y: 52, endPoint x: 297, endPoint y: 101, distance: 48.7
click at [297, 101] on div "false true false false true true Workflow Set Inputs Inputs Condition Is Primar…" at bounding box center [261, 135] width 490 height 239
click at [206, 86] on span "Rewrite" at bounding box center [212, 85] width 45 height 4
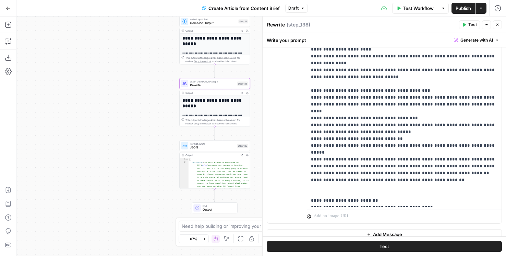
scroll to position [895, 0]
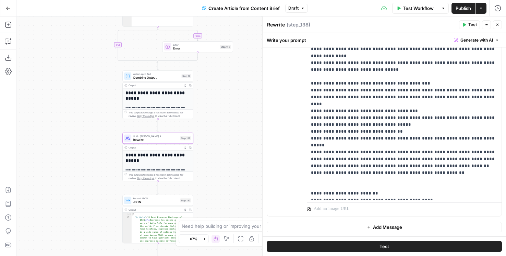
drag, startPoint x: 137, startPoint y: 110, endPoint x: 80, endPoint y: 165, distance: 79.6
click at [80, 165] on div "false true false false true true Workflow Set Inputs Inputs Condition Is Primar…" at bounding box center [261, 135] width 490 height 239
click at [495, 24] on button "Close" at bounding box center [497, 24] width 9 height 9
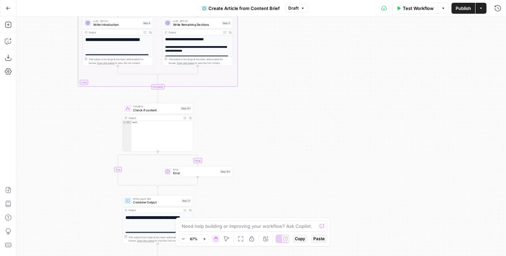
drag, startPoint x: 278, startPoint y: 159, endPoint x: 279, endPoint y: 201, distance: 42.5
click at [279, 201] on div "false true false false true true Workflow Set Inputs Inputs Condition Is Primar…" at bounding box center [261, 135] width 490 height 239
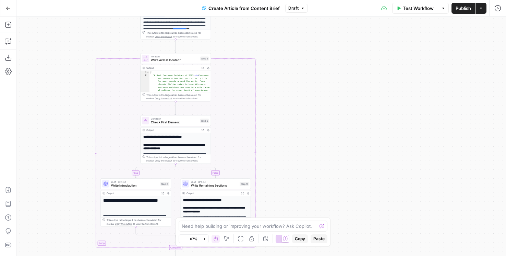
drag, startPoint x: 307, startPoint y: 163, endPoint x: 316, endPoint y: 202, distance: 40.0
click at [316, 202] on div "false true false false true true Workflow Set Inputs Inputs Condition Is Primar…" at bounding box center [261, 135] width 490 height 239
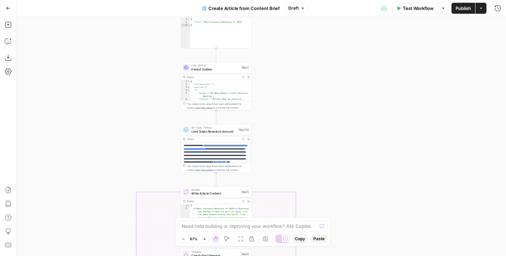
drag, startPoint x: 308, startPoint y: 67, endPoint x: 354, endPoint y: 202, distance: 143.2
click at [354, 202] on div "false true false false true true Workflow Set Inputs Inputs Condition Is Primar…" at bounding box center [261, 135] width 490 height 239
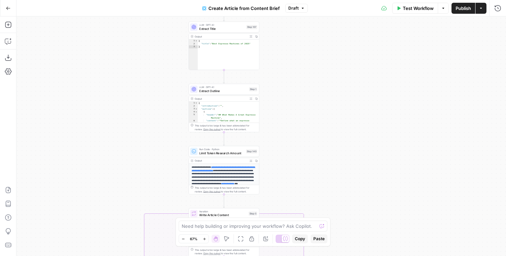
drag
click at [338, 180] on div "false true false false true true Workflow Set Inputs Inputs Condition Is Primar…" at bounding box center [261, 135] width 490 height 239
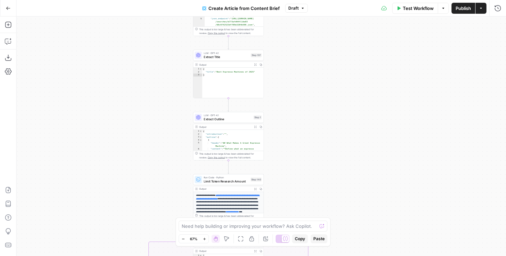
click at [311, 0] on html "AirOps Administrative New Home Browse Insights Opportunities Your Data Flightpa…" at bounding box center [253, 128] width 506 height 256
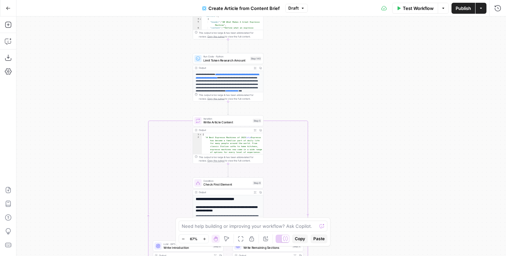
click at [344, 0] on html "AirOps Administrative New Home Browse Insights Opportunities Your Data Flightpa…" at bounding box center [253, 128] width 506 height 256
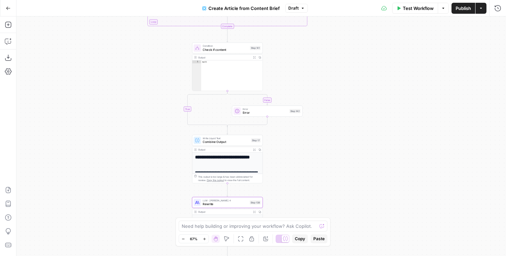
click at [353, 4] on div "Go Back Create Article from Content Brief Draft Test Workflow Options Publish A…" at bounding box center [253, 128] width 506 height 256
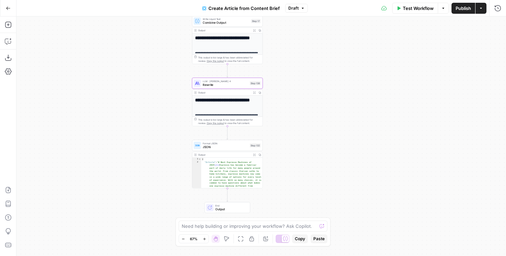
click at [347, 56] on div "false true false false true true Workflow Set Inputs Inputs Condition Is Primar…" at bounding box center [261, 135] width 490 height 239
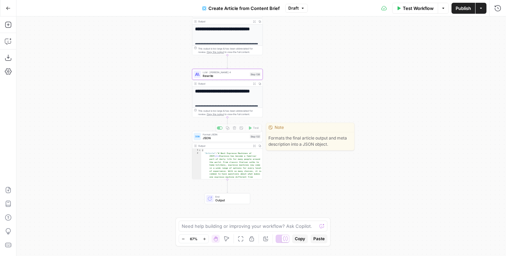
click at [222, 139] on span "JSON" at bounding box center [225, 137] width 45 height 4
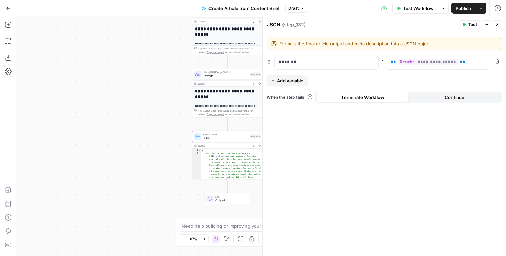
click at [496, 27] on button "Close" at bounding box center [497, 24] width 9 height 9
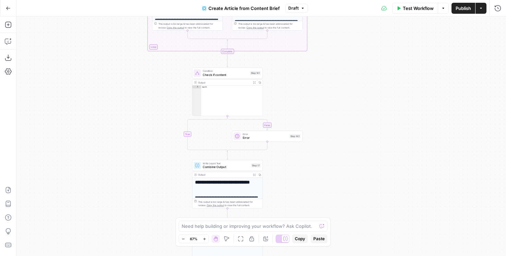
click at [355, 197] on div "false true false false true true Workflow Set Inputs Inputs Condition Is Primar…" at bounding box center [261, 135] width 490 height 239
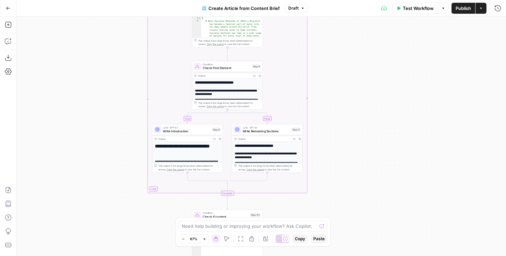
click at [355, 218] on div "false true false false true true Workflow Set Inputs Inputs Condition Is Primar…" at bounding box center [261, 135] width 490 height 239
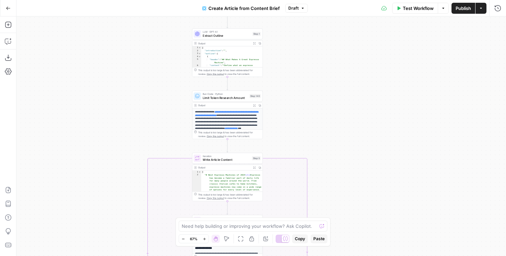
click at [353, 216] on div "false true false false true true Workflow Set Inputs Inputs Condition Is Primar…" at bounding box center [261, 135] width 490 height 239
click at [350, 196] on div "false true false false true true Workflow Set Inputs Inputs Condition Is Primar…" at bounding box center [261, 135] width 490 height 239
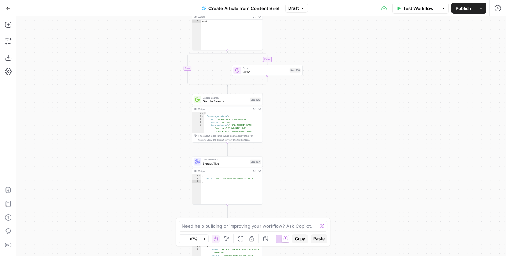
click at [305, 153] on div "false true false false true true Workflow Set Inputs Inputs Condition Is Primar…" at bounding box center [261, 135] width 490 height 239
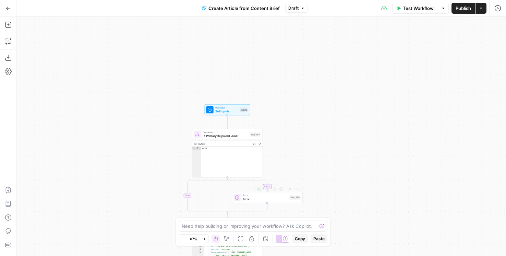
click at [306, 190] on div "false true false false true true Workflow Set Inputs Inputs Condition Is Primar…" at bounding box center [261, 135] width 490 height 239
click at [225, 112] on span "Set Inputs" at bounding box center [226, 111] width 23 height 4
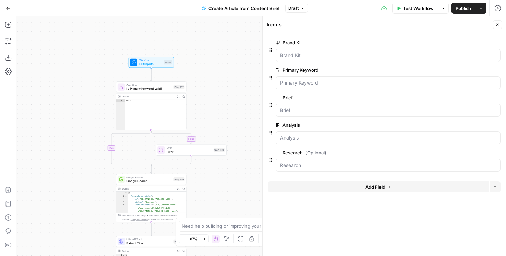
click at [79, 86] on div "false true false false true true Workflow Set Inputs Inputs Condition Is Primar…" at bounding box center [261, 135] width 490 height 239
click at [49, 98] on div "false true false false true true Workflow Set Inputs Inputs Condition Is Primar…" at bounding box center [261, 135] width 490 height 239
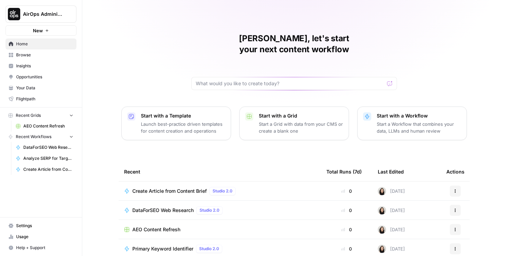
click at [72, 13] on icon "Workspace: AirOps Administrative" at bounding box center [70, 14] width 7 height 7
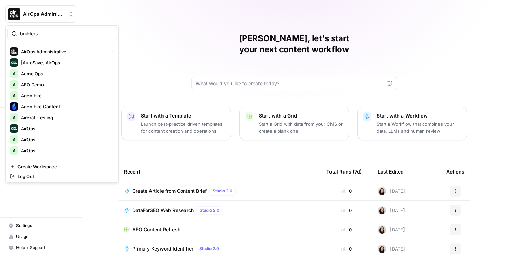
type input "builders"
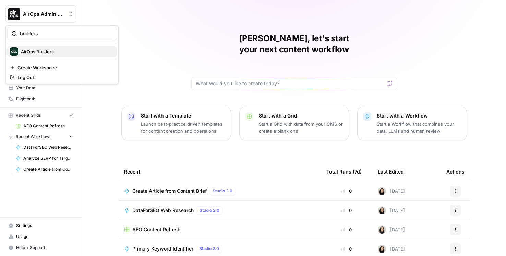
click at [52, 53] on span "AirOps Builders" at bounding box center [66, 51] width 91 height 7
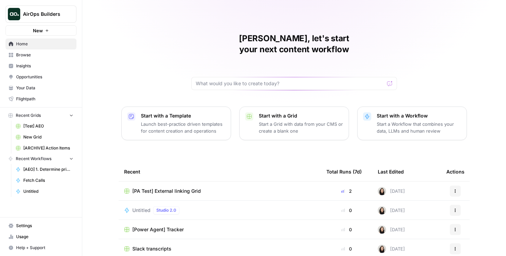
click at [46, 55] on span "Browse" at bounding box center [44, 55] width 57 height 6
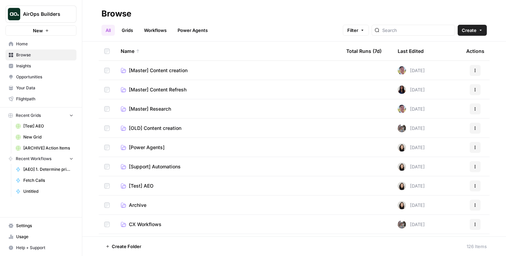
click at [401, 27] on div at bounding box center [413, 30] width 83 height 11
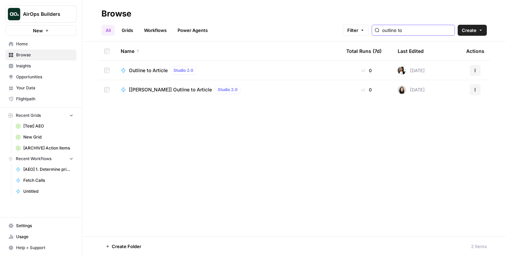
type input "outline to"
click at [156, 25] on link "Workflows" at bounding box center [155, 30] width 31 height 11
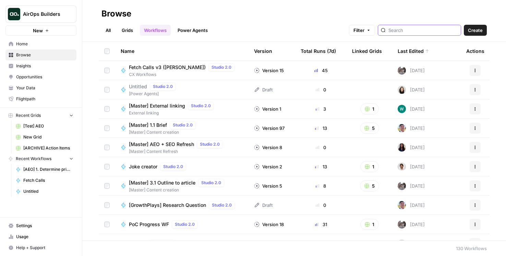
click at [422, 33] on input "search" at bounding box center [424, 30] width 70 height 7
type input "outline to"
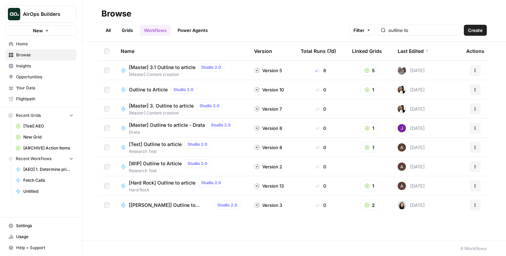
click at [165, 106] on span "[Master] 3. Outline to article" at bounding box center [161, 105] width 65 height 7
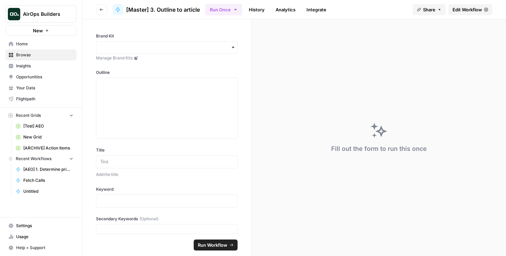
click at [479, 9] on span "Edit Workflow" at bounding box center [467, 9] width 29 height 7
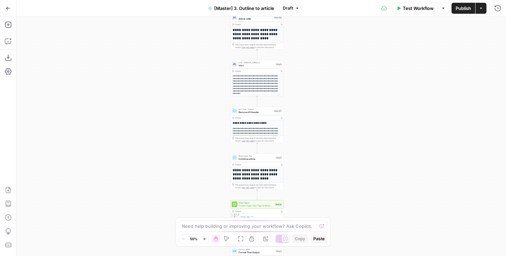
drag, startPoint x: 354, startPoint y: 63, endPoint x: 348, endPoint y: 48, distance: 16.2
click at [348, 48] on div "**********" at bounding box center [261, 135] width 490 height 239
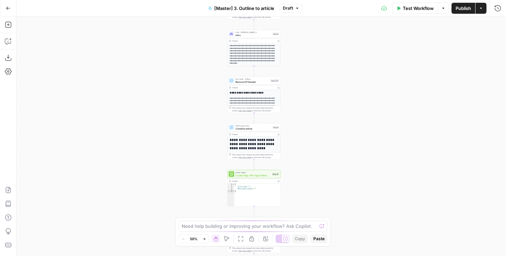
drag, startPoint x: 348, startPoint y: 48, endPoint x: 347, endPoint y: 22, distance: 26.4
click at [347, 22] on div "**********" at bounding box center [261, 135] width 490 height 239
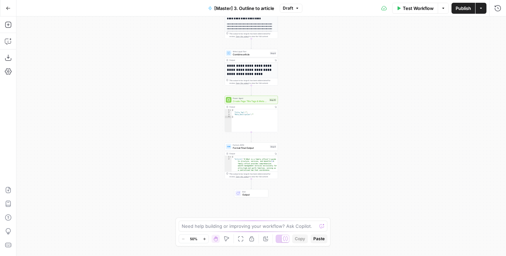
drag, startPoint x: 330, startPoint y: 123, endPoint x: 327, endPoint y: 48, distance: 74.8
click at [328, 48] on div "**********" at bounding box center [261, 135] width 490 height 239
click at [240, 148] on span "Format Final Output" at bounding box center [251, 146] width 36 height 3
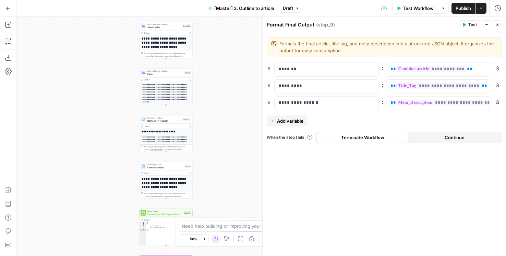
drag, startPoint x: 181, startPoint y: 94, endPoint x: 96, endPoint y: 208, distance: 141.8
click at [96, 208] on div "**********" at bounding box center [261, 135] width 490 height 239
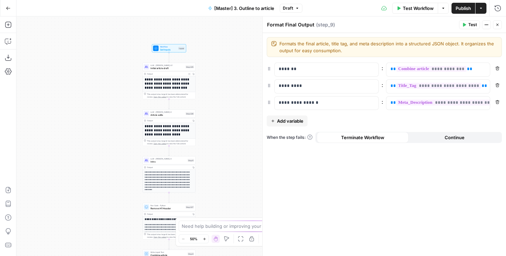
drag, startPoint x: 228, startPoint y: 66, endPoint x: 231, endPoint y: 153, distance: 86.8
click at [232, 153] on div "**********" at bounding box center [261, 135] width 490 height 239
click at [8, 57] on icon "button" at bounding box center [8, 58] width 6 height 6
click at [162, 48] on span "Set Inputs" at bounding box center [168, 48] width 17 height 3
click at [160, 46] on span "Workflow" at bounding box center [168, 46] width 17 height 3
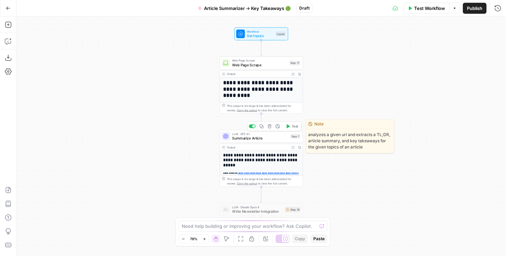
click at [247, 138] on span "Summarize Article" at bounding box center [260, 137] width 56 height 5
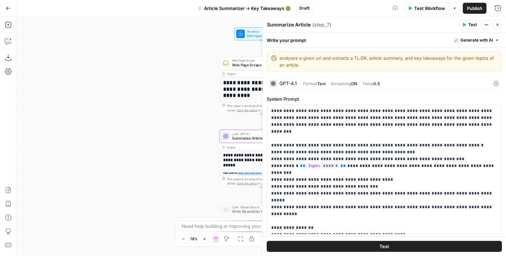
drag, startPoint x: 162, startPoint y: 140, endPoint x: 90, endPoint y: 128, distance: 73.0
click at [90, 128] on div "**********" at bounding box center [261, 135] width 490 height 239
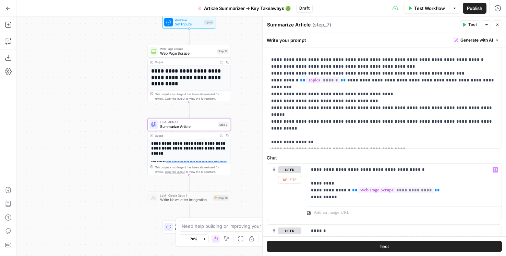
scroll to position [84, 0]
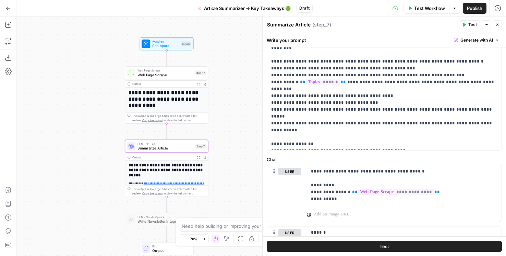
drag, startPoint x: 129, startPoint y: 82, endPoint x: 106, endPoint y: 103, distance: 31.1
click at [106, 103] on div "**********" at bounding box center [261, 135] width 490 height 239
click at [10, 59] on icon "button" at bounding box center [8, 57] width 7 height 7
click at [9, 8] on icon "button" at bounding box center [8, 8] width 4 height 3
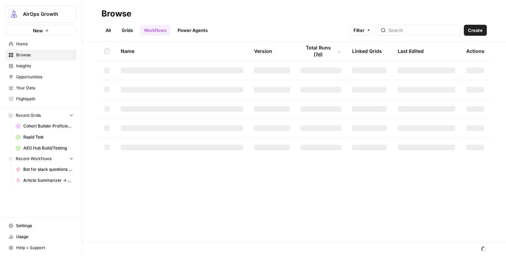
click at [70, 12] on icon "Workspace: AirOps Growth" at bounding box center [70, 14] width 3 height 5
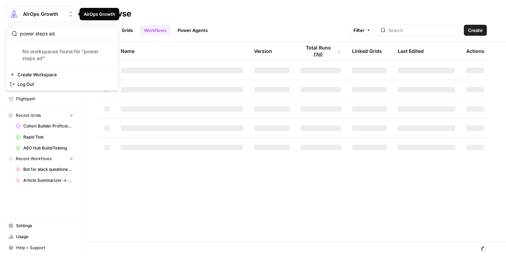
type input "power steps ad"
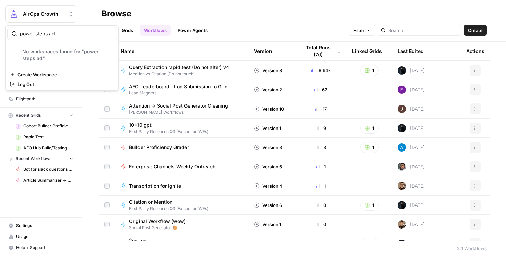
click at [68, 11] on icon "Workspace: AirOps Growth" at bounding box center [70, 14] width 7 height 7
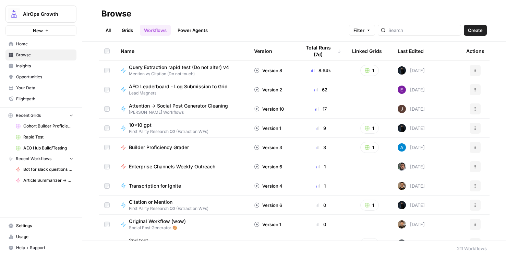
click at [68, 11] on icon "Workspace: AirOps Growth" at bounding box center [70, 14] width 7 height 7
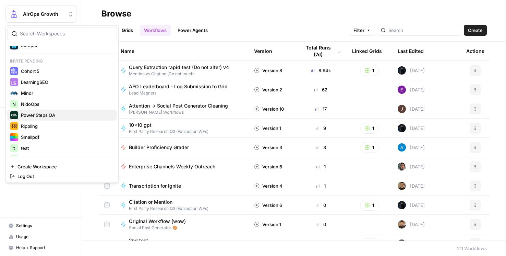
scroll to position [1936, 0]
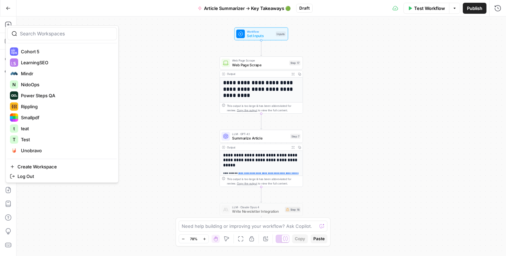
click at [269, 138] on span "Summarize Article" at bounding box center [260, 137] width 56 height 5
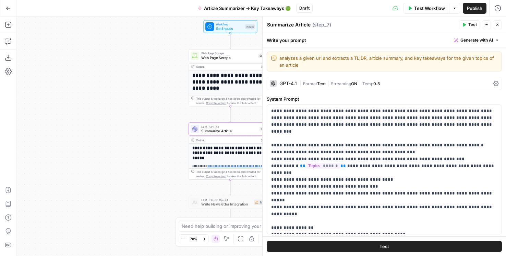
drag, startPoint x: 175, startPoint y: 113, endPoint x: 127, endPoint y: 98, distance: 50.5
click at [127, 98] on div "**********" at bounding box center [261, 135] width 490 height 239
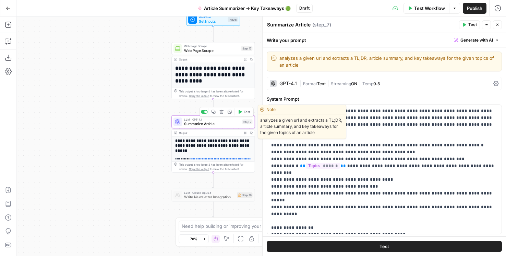
click at [215, 111] on icon "button" at bounding box center [214, 112] width 4 height 4
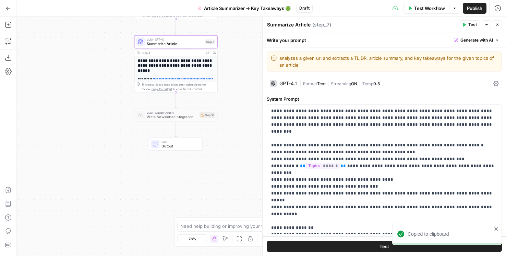
drag, startPoint x: 134, startPoint y: 161, endPoint x: 73, endPoint y: 196, distance: 70.2
click at [73, 195] on div "**********" at bounding box center [261, 135] width 490 height 239
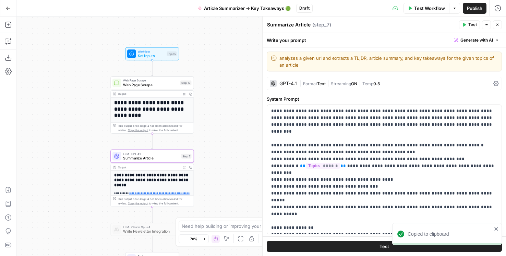
click at [454, 10] on icon "button" at bounding box center [455, 8] width 4 height 4
click at [345, 8] on div "Test Workflow Options Publish Run History" at bounding box center [410, 8] width 194 height 16
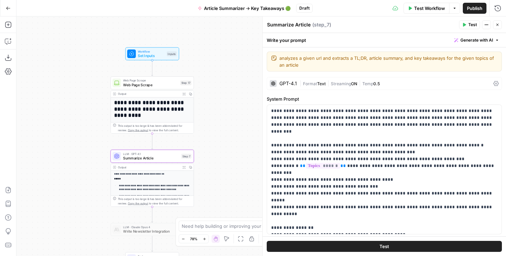
scroll to position [102, 0]
click at [10, 3] on button "Go Back" at bounding box center [8, 8] width 12 height 12
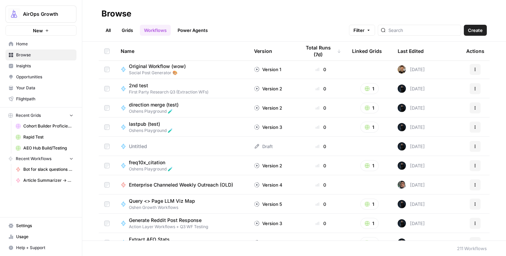
scroll to position [280, 0]
